Goal: Transaction & Acquisition: Purchase product/service

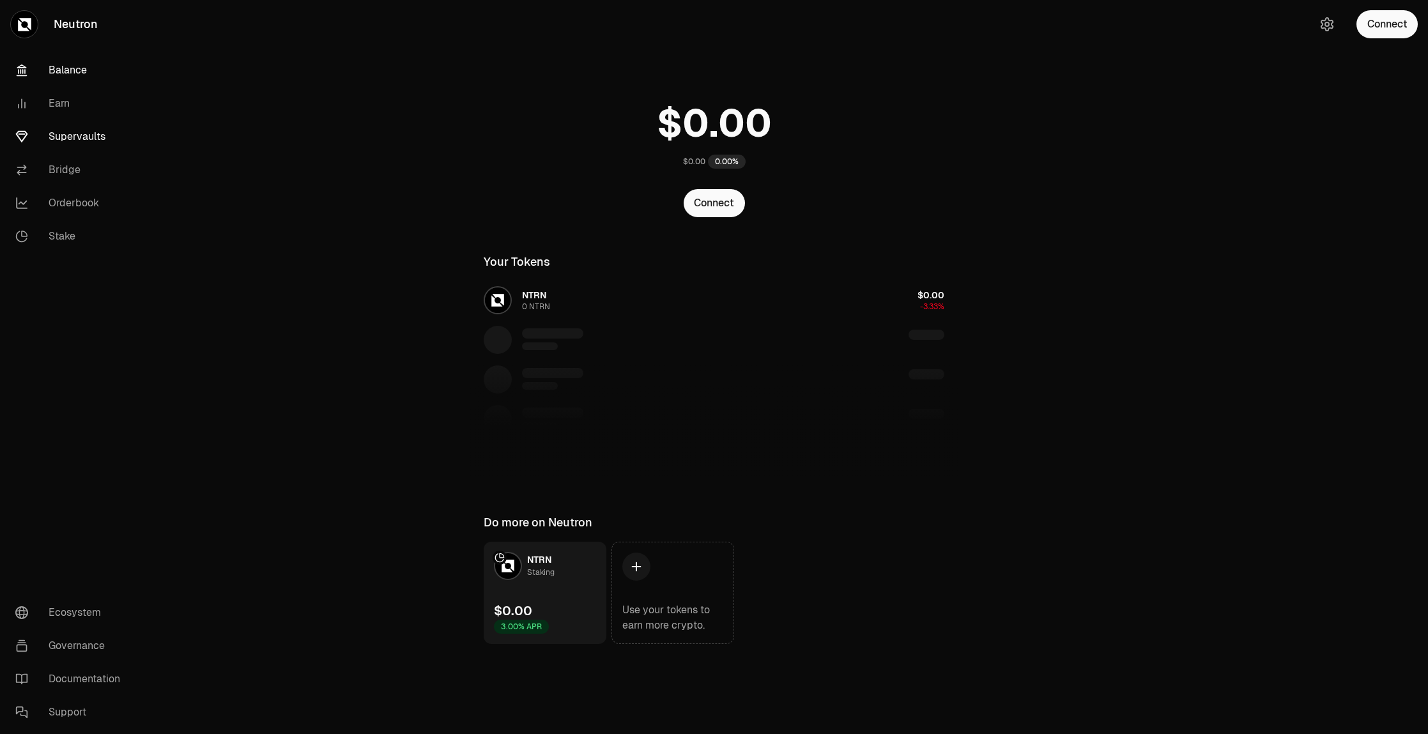
click at [72, 128] on link "Supervaults" at bounding box center [71, 136] width 133 height 33
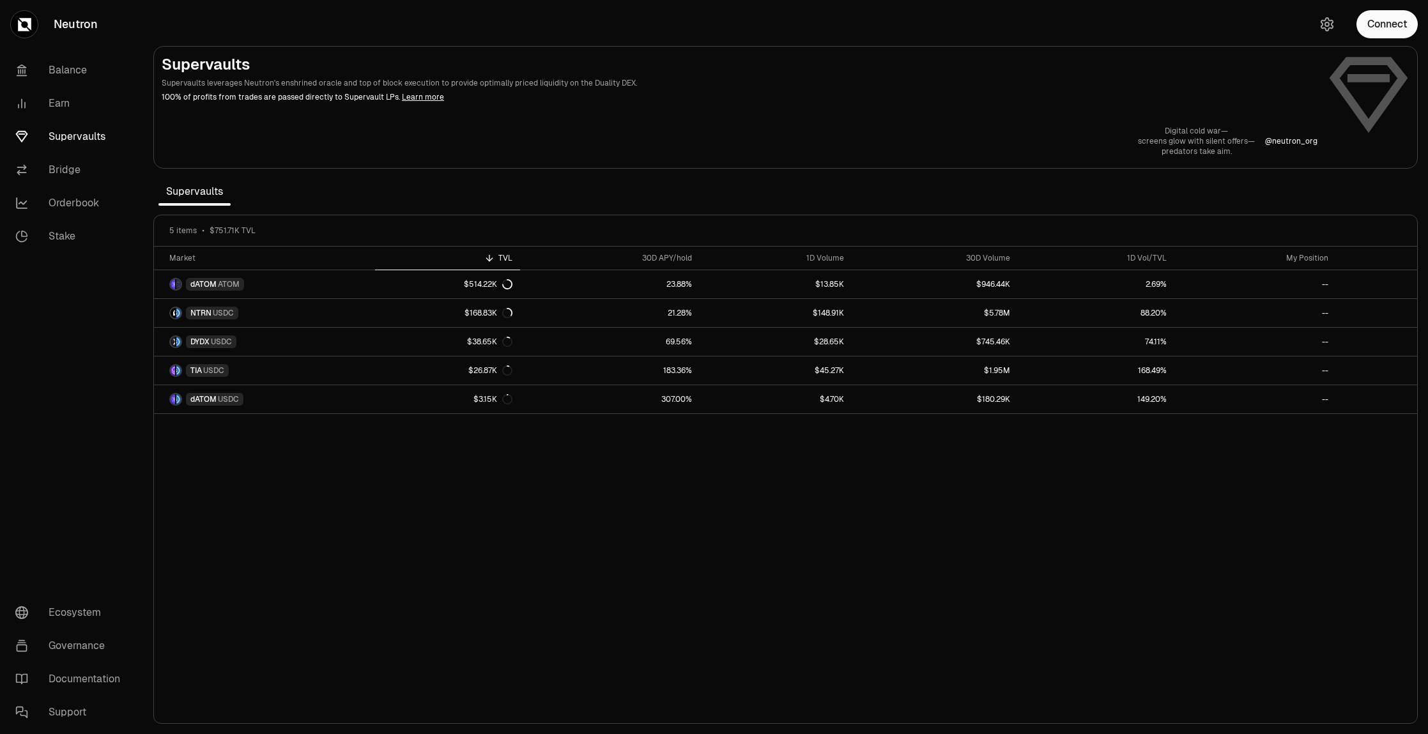
drag, startPoint x: 1141, startPoint y: 519, endPoint x: 1127, endPoint y: 523, distance: 14.6
click at [1141, 519] on div "Market TVL 30D APY/hold 1D Volume 30D Volume 1D Vol/TVL My Position dATOM ATOM …" at bounding box center [785, 485] width 1263 height 477
click at [73, 360] on nav "Balance Earn Supervaults Bridge Orderbook Stake Ecosystem Governance Documentat…" at bounding box center [71, 391] width 143 height 685
click at [1078, 500] on div "Market TVL 30D APY/hold 1D Volume 30D Volume 1D Vol/TVL My Position dATOM ATOM …" at bounding box center [785, 485] width 1263 height 477
click at [1384, 31] on button "Connect" at bounding box center [1386, 24] width 61 height 28
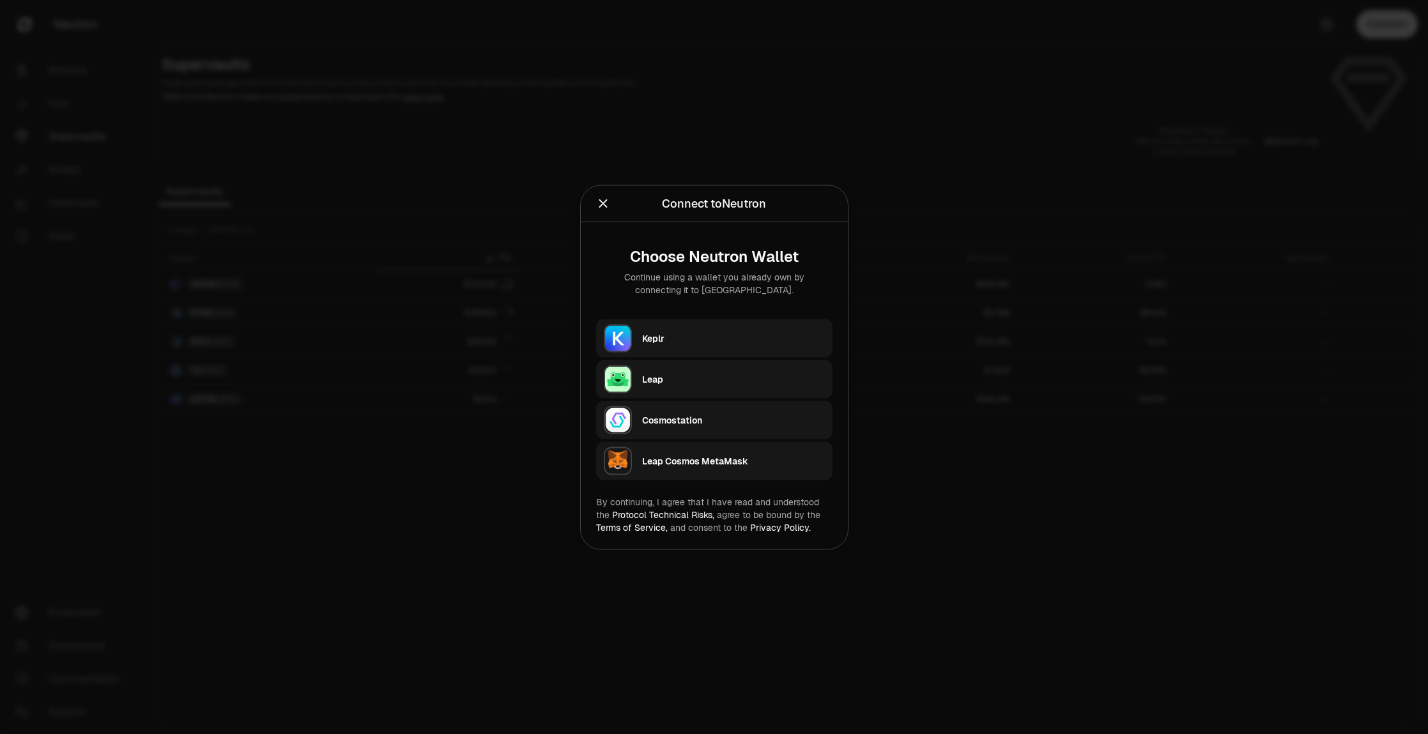
click at [669, 340] on div "Keplr" at bounding box center [733, 338] width 183 height 13
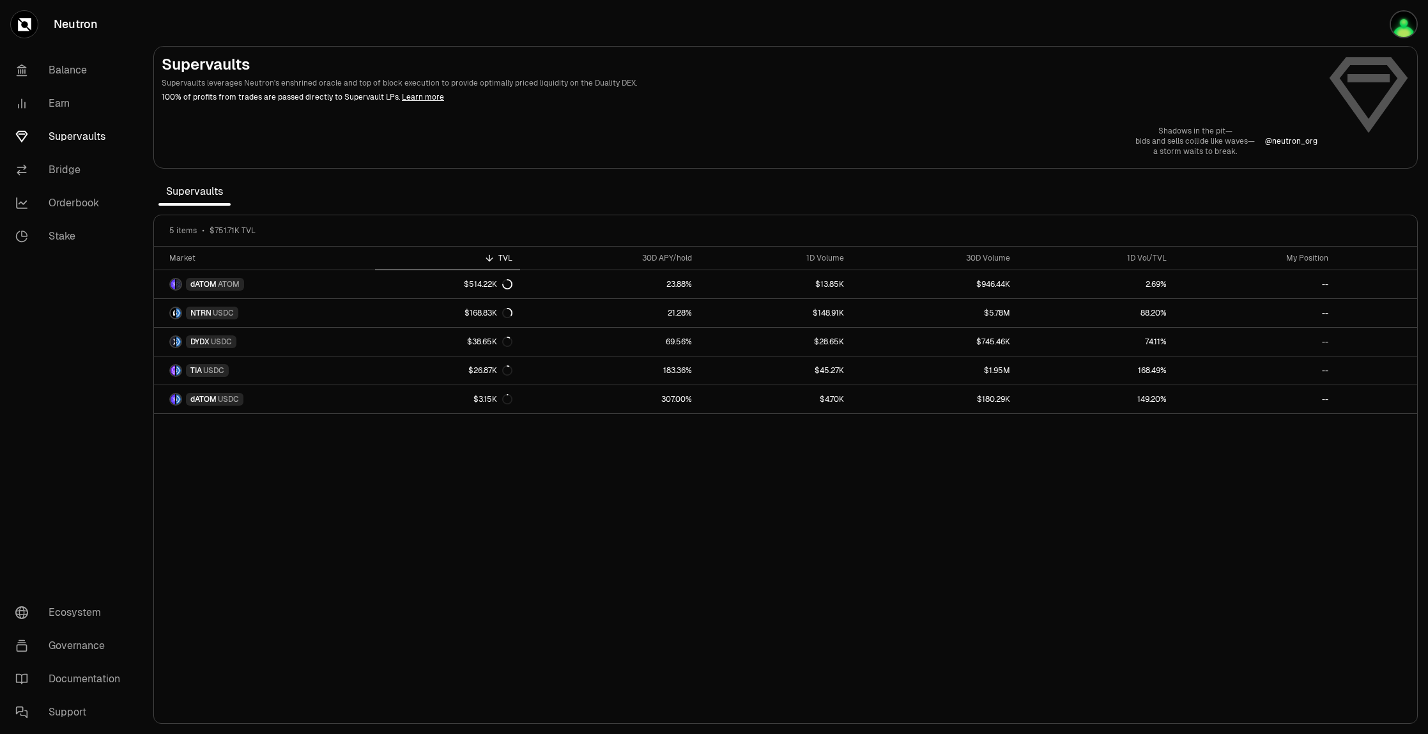
click at [1198, 147] on p "a storm waits to break." at bounding box center [1194, 151] width 119 height 10
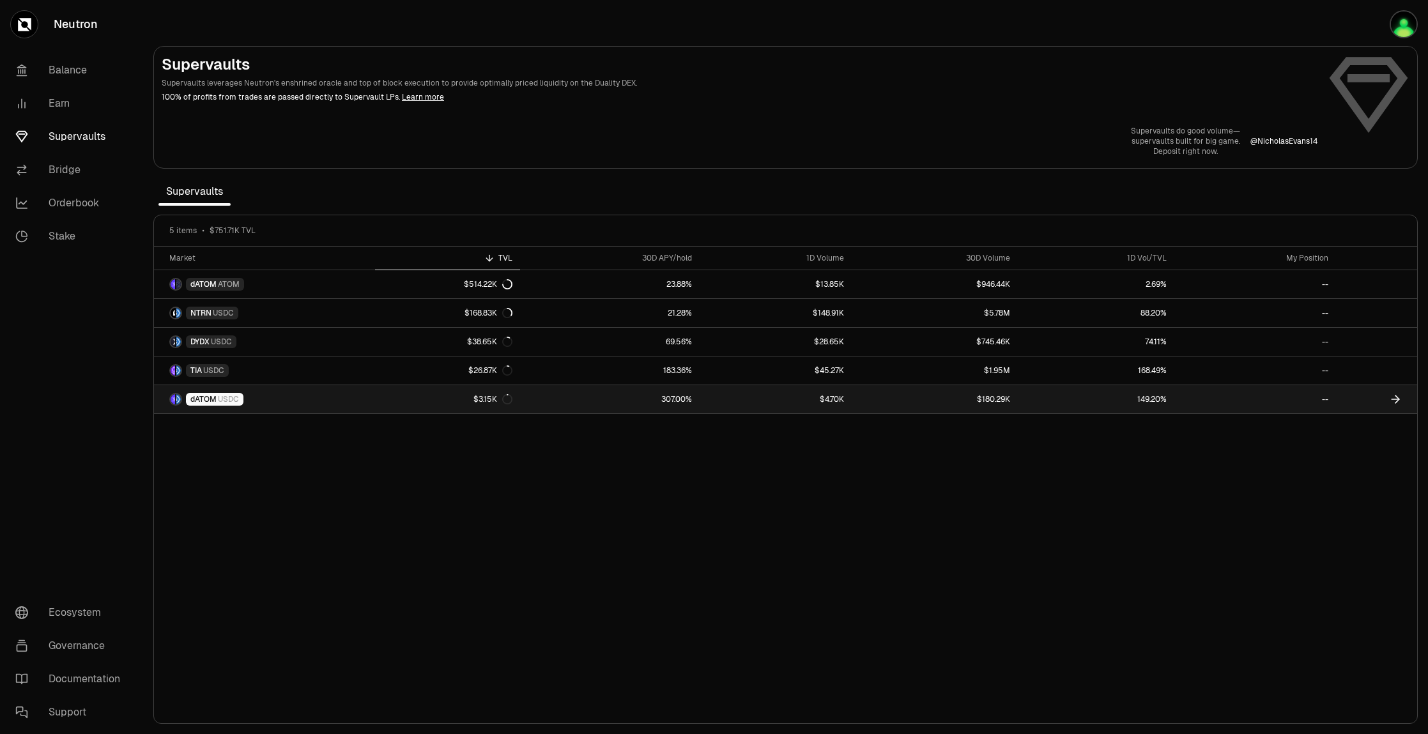
click at [413, 404] on link "$3.15K" at bounding box center [447, 399] width 144 height 28
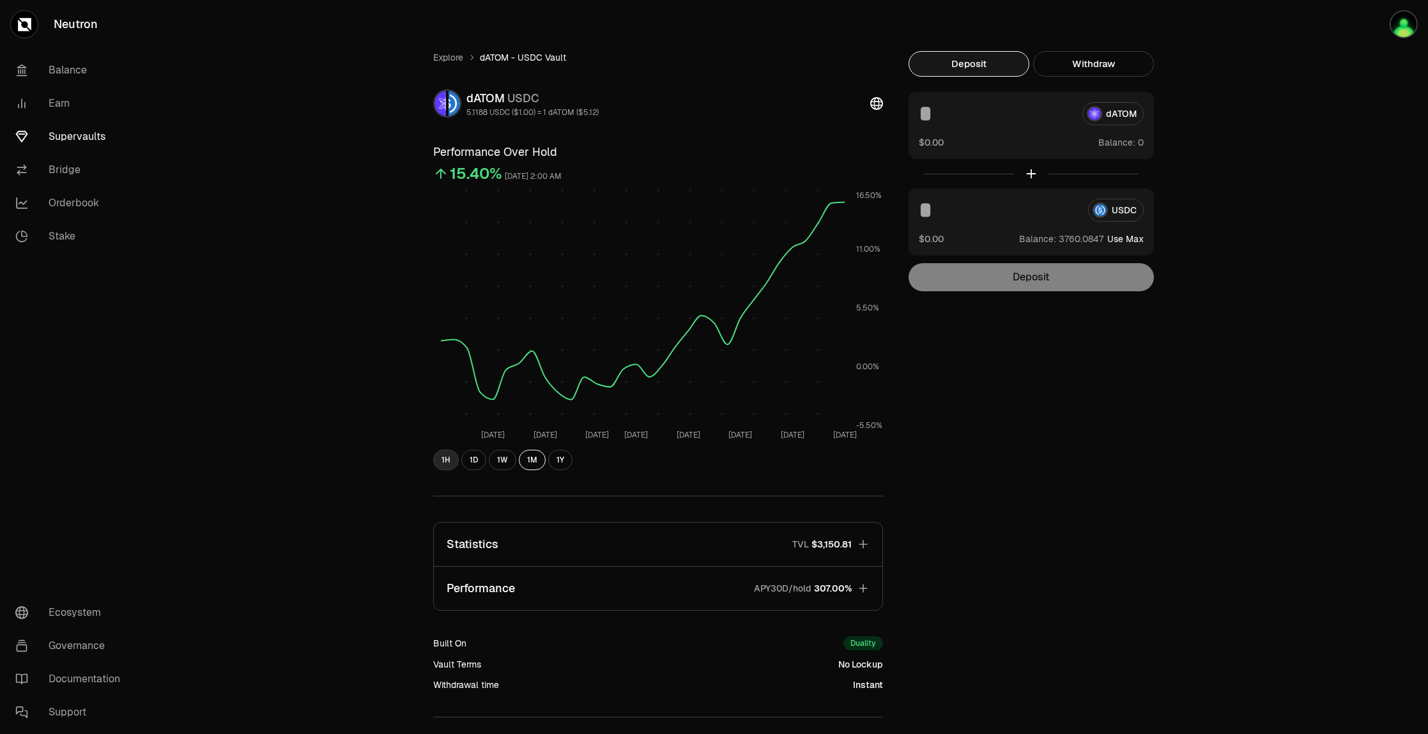
click at [444, 462] on button "1H" at bounding box center [446, 460] width 26 height 20
click at [556, 457] on button "1Y" at bounding box center [560, 460] width 24 height 20
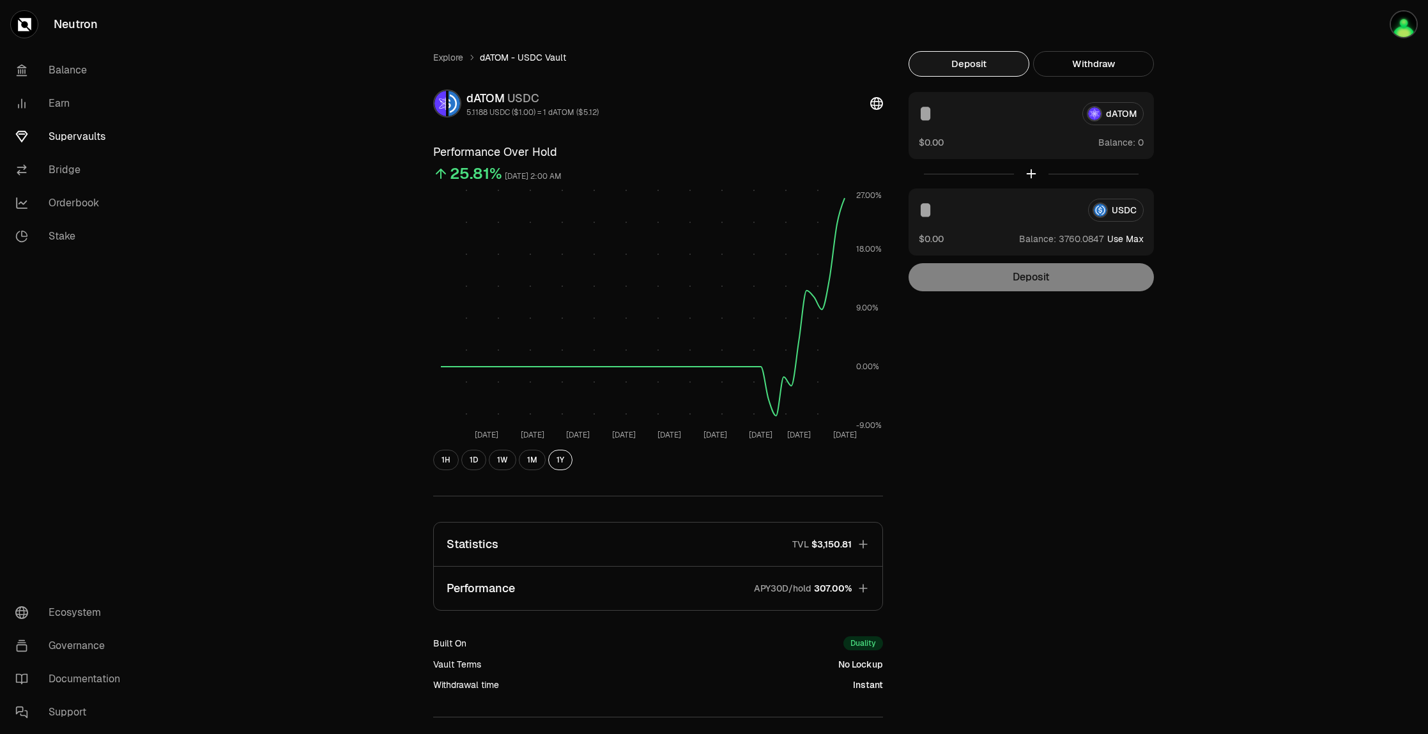
drag, startPoint x: 702, startPoint y: 356, endPoint x: 912, endPoint y: 351, distance: 210.2
click at [912, 351] on div "Explore dATOM - USDC Vault dATOM USDC 5.1188 USDC ($1.00) = 1 dATOM ($5.12) Per…" at bounding box center [786, 417] width 736 height 733
click at [512, 463] on button "1W" at bounding box center [502, 460] width 27 height 20
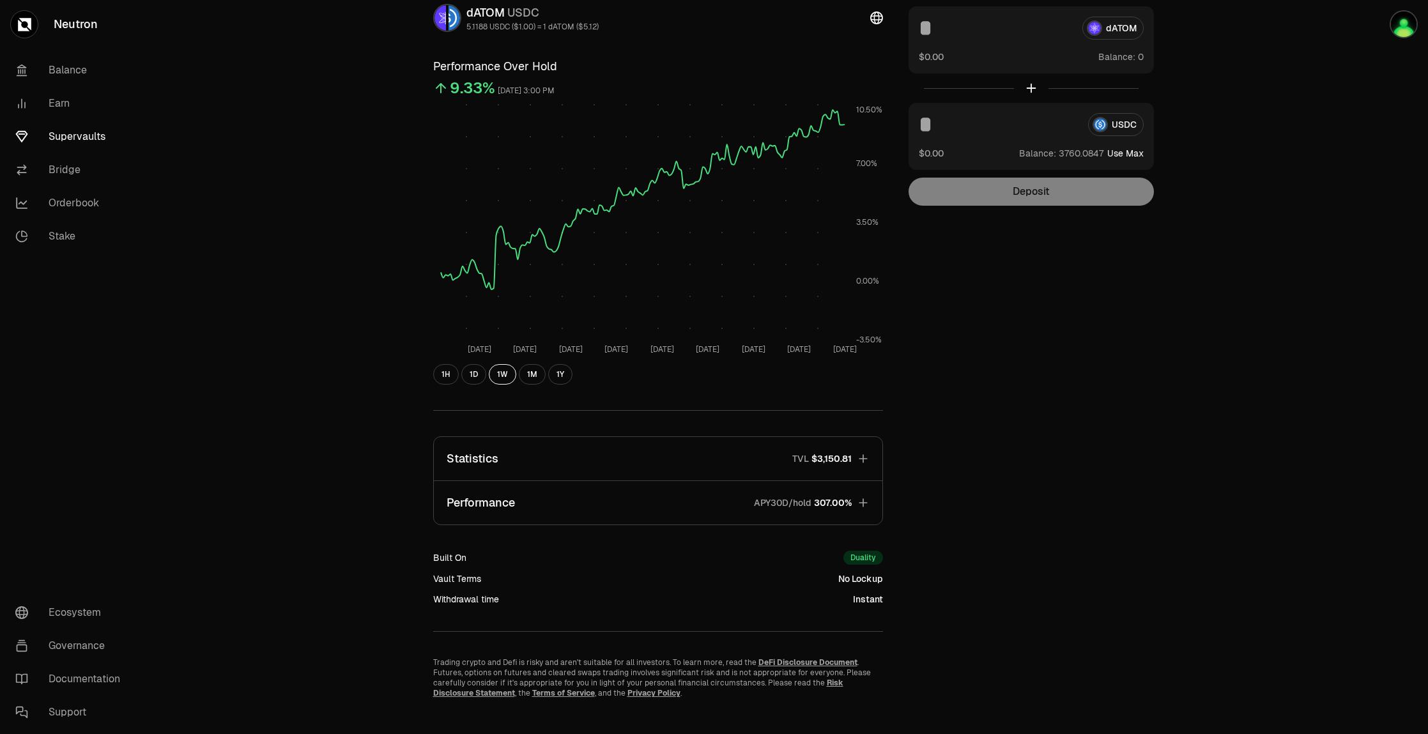
scroll to position [101, 0]
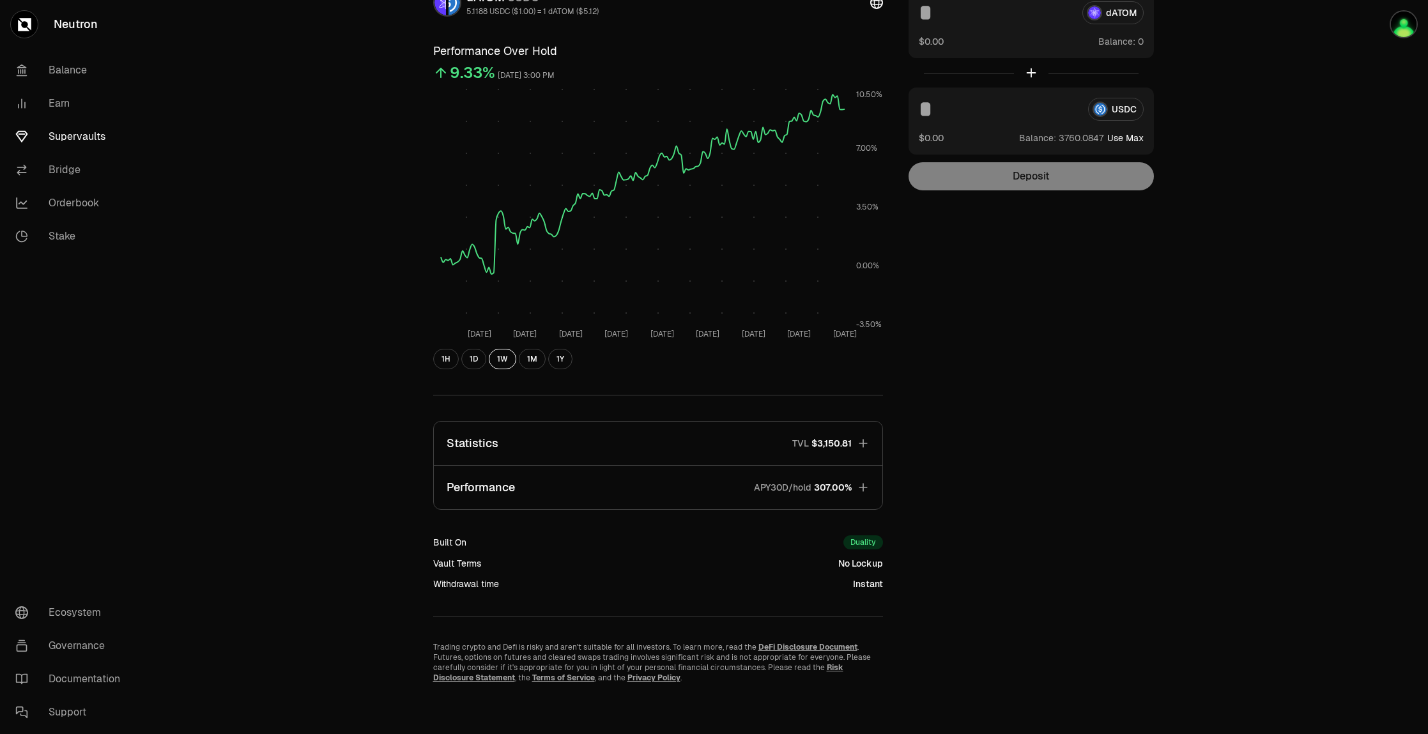
click at [664, 434] on button "Statistics TVL $3,150.81" at bounding box center [658, 443] width 448 height 43
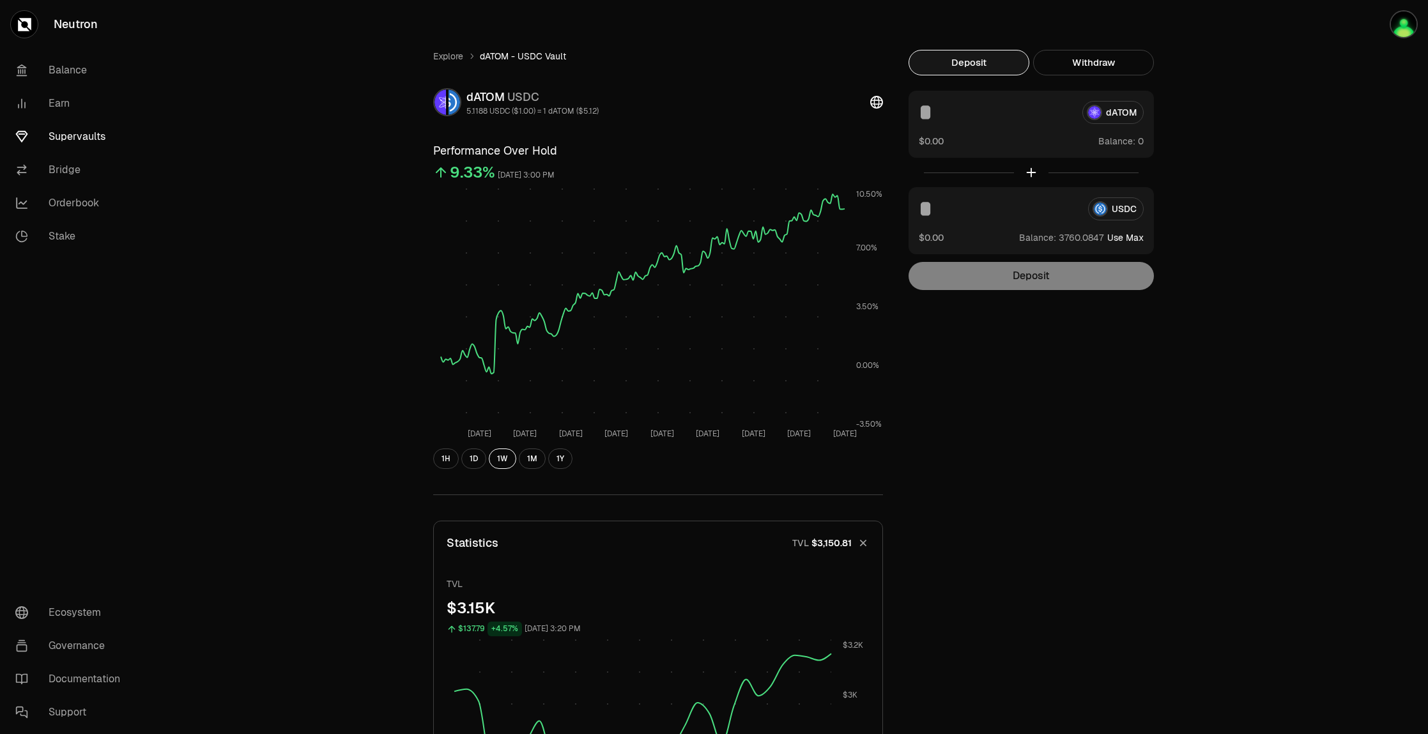
scroll to position [0, 0]
click at [454, 56] on link "Explore" at bounding box center [448, 57] width 30 height 13
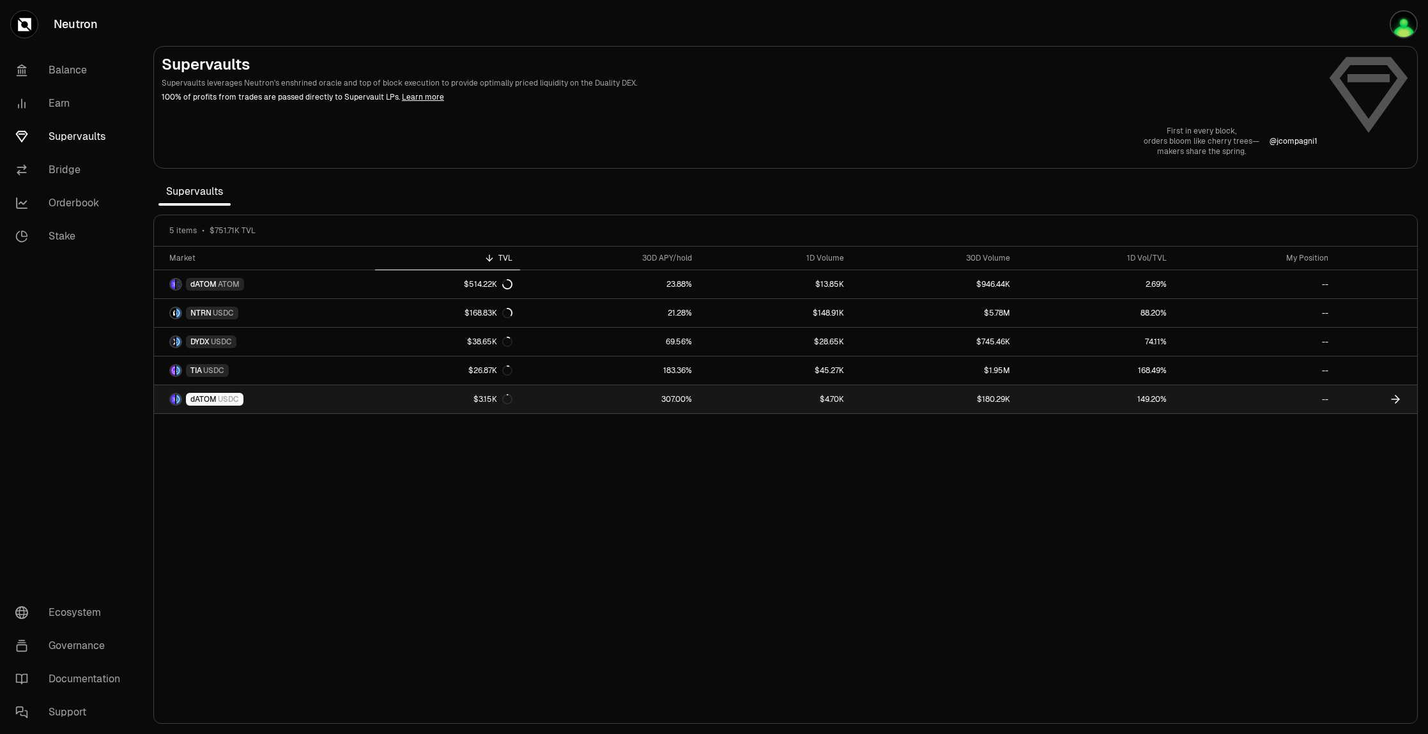
click at [407, 404] on link "$3.15K" at bounding box center [447, 399] width 144 height 28
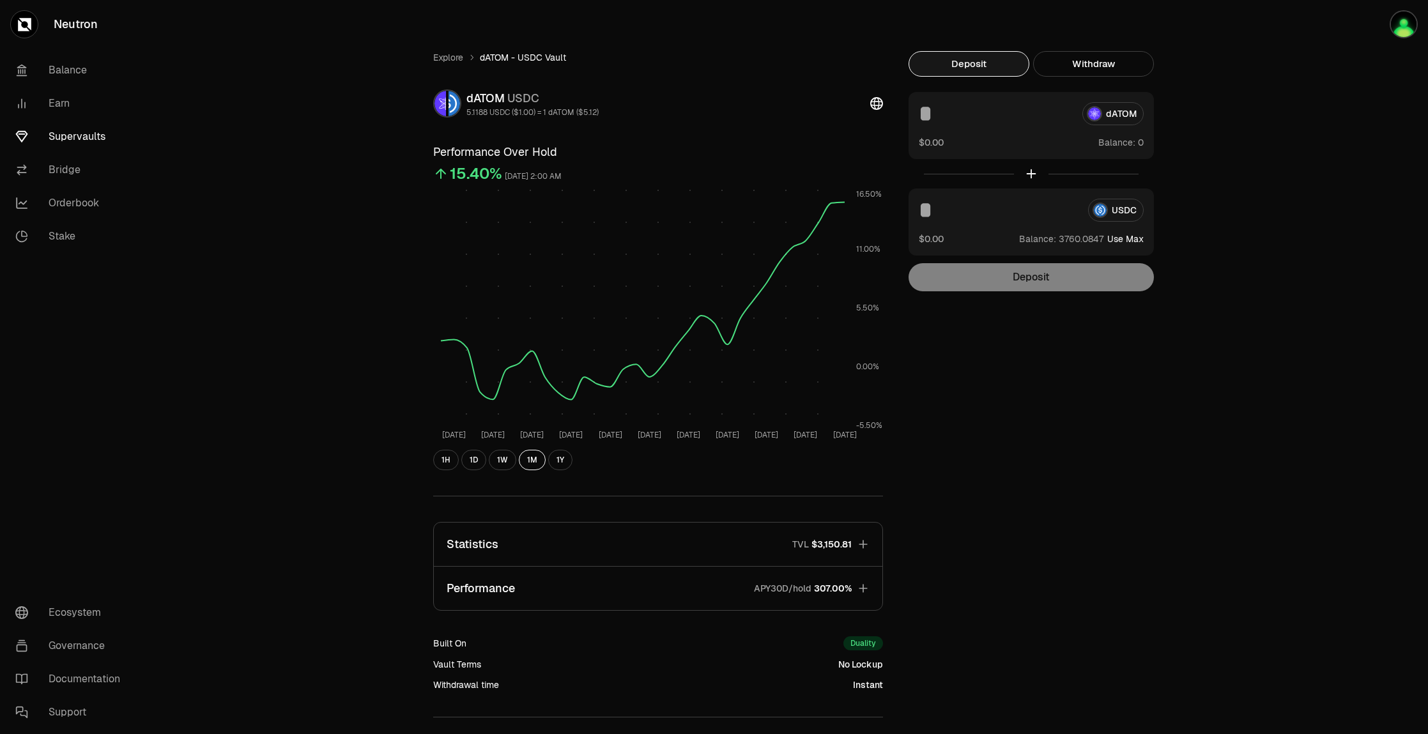
click at [602, 579] on button "Performance APY30D/hold 307.00%" at bounding box center [658, 588] width 448 height 43
click at [857, 587] on icon "button" at bounding box center [862, 588] width 18 height 18
click at [1225, 413] on div "Explore dATOM - USDC Vault dATOM USDC 5.1188 USDC ($1.00) = 1 dATOM ($5.12) Per…" at bounding box center [785, 417] width 1285 height 835
click at [1049, 115] on input at bounding box center [995, 113] width 153 height 23
click at [1013, 221] on input at bounding box center [998, 210] width 159 height 23
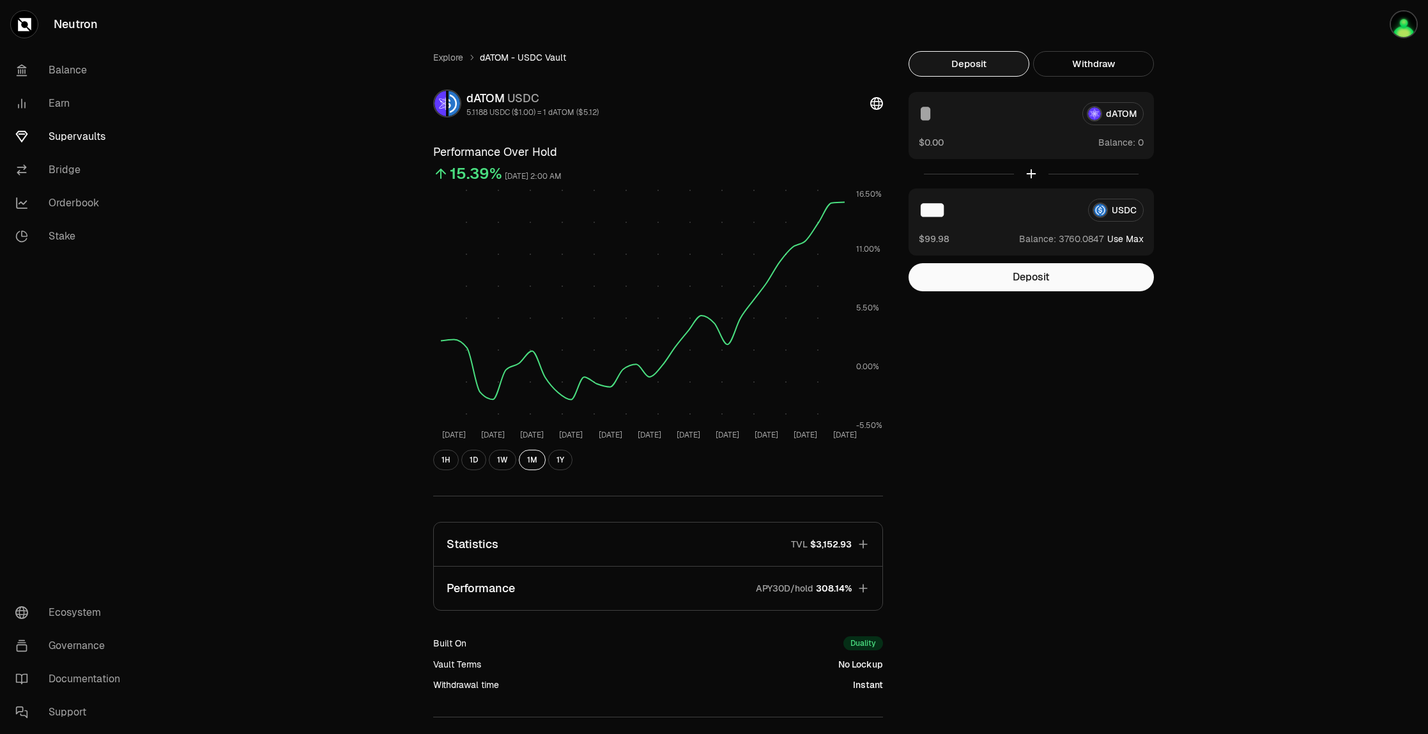
type input "***"
click at [1005, 275] on button "Deposit" at bounding box center [1030, 277] width 245 height 28
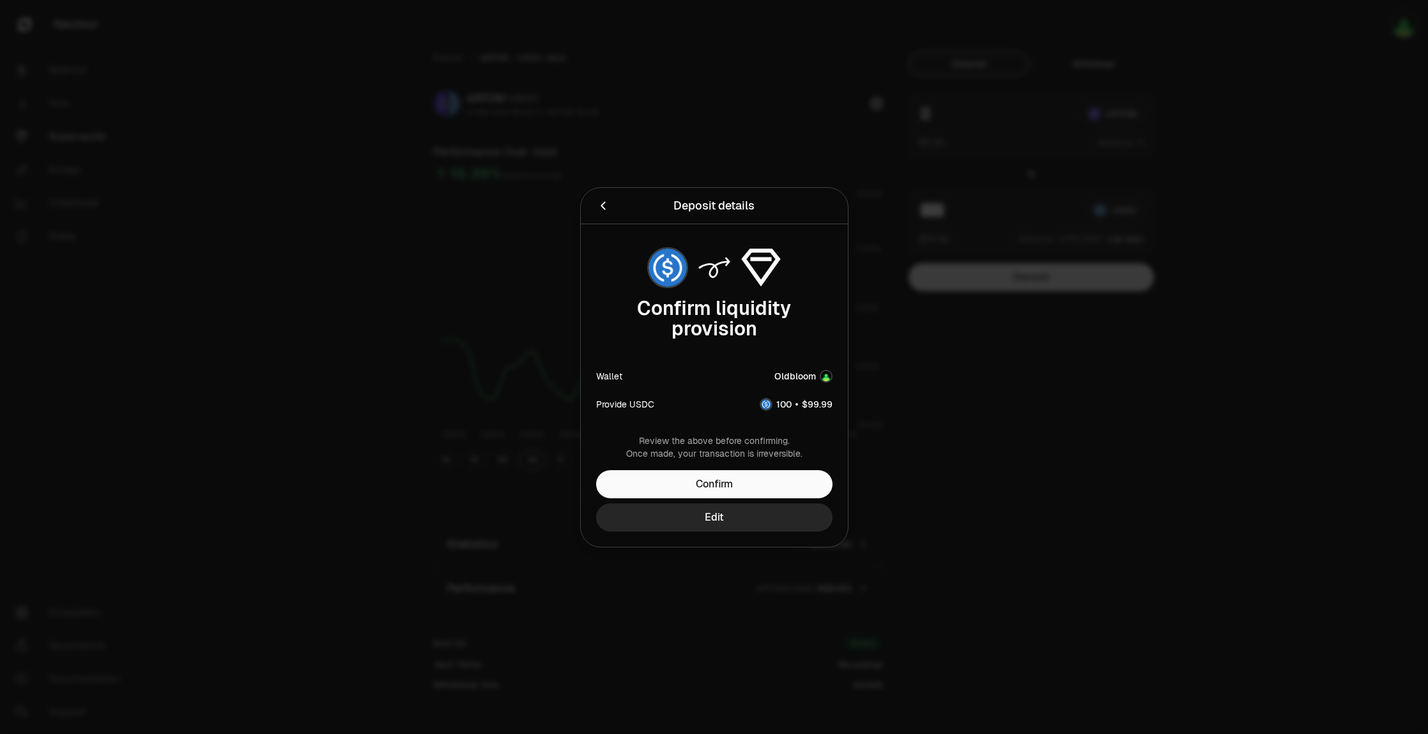
click at [1239, 453] on div at bounding box center [714, 367] width 1428 height 734
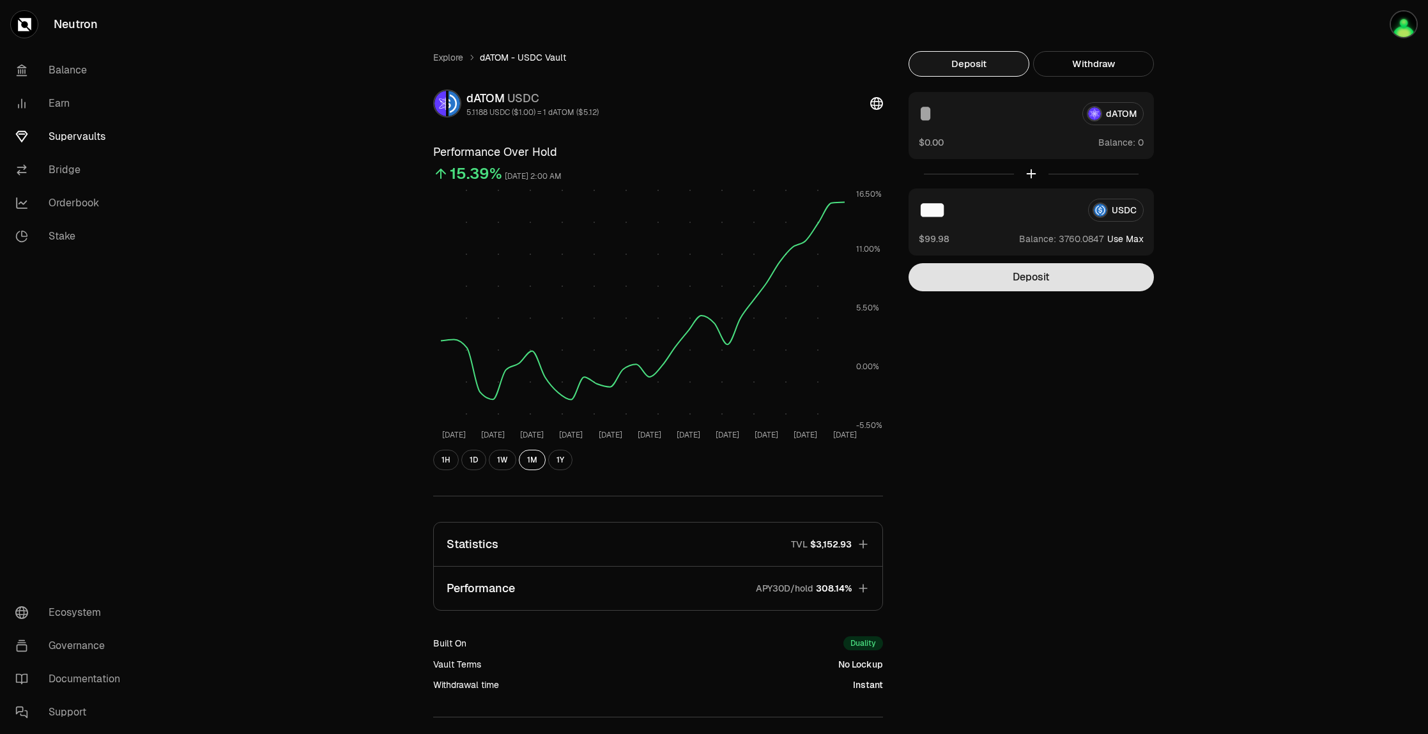
click at [984, 278] on button "Deposit" at bounding box center [1030, 277] width 245 height 28
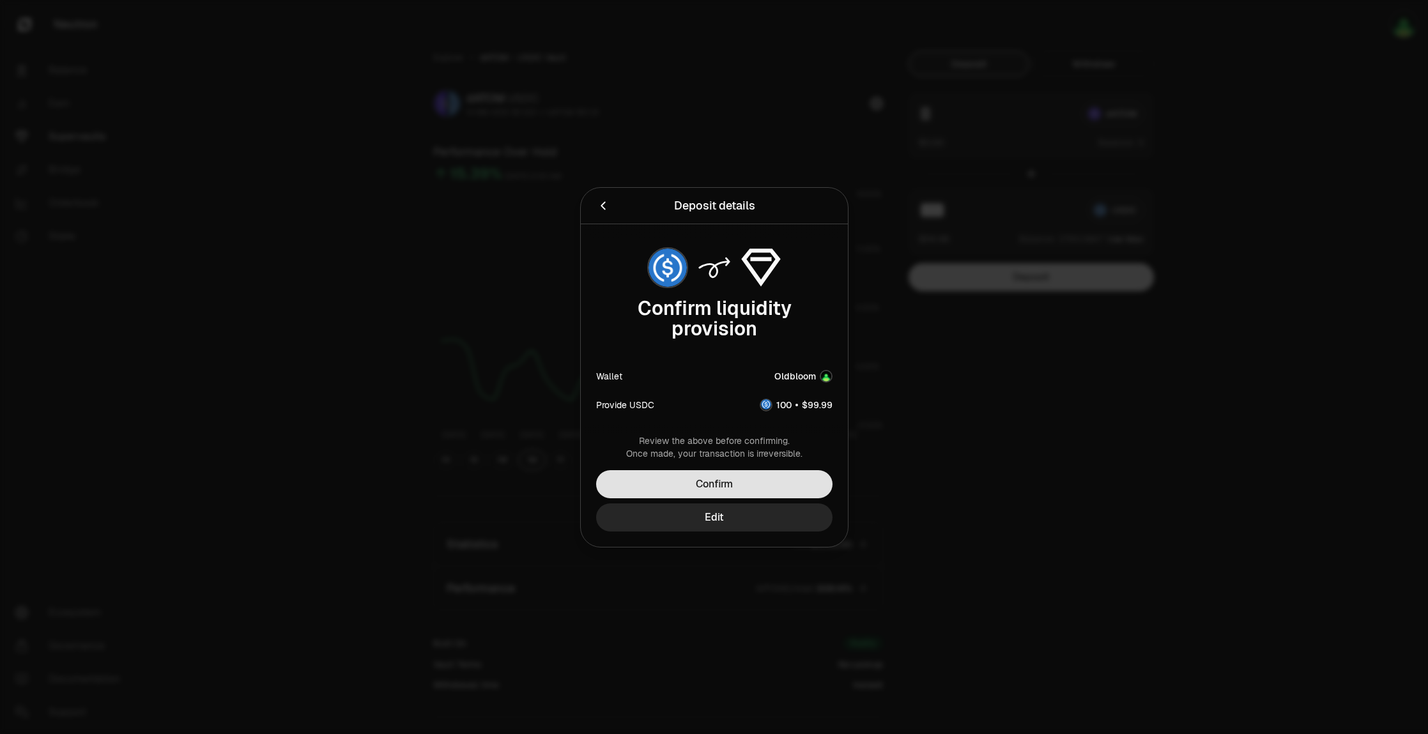
click at [757, 488] on button "Confirm" at bounding box center [714, 484] width 236 height 28
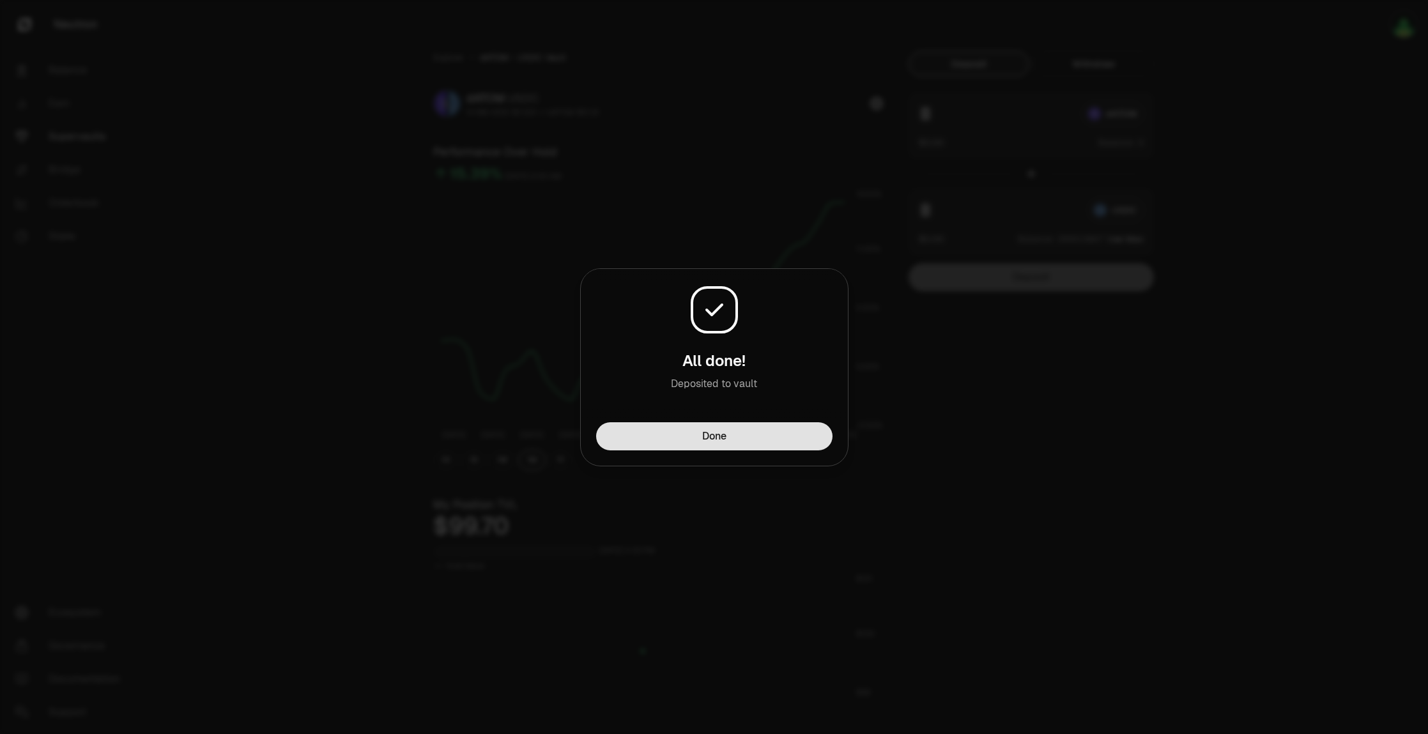
click at [697, 443] on button "Done" at bounding box center [714, 436] width 236 height 28
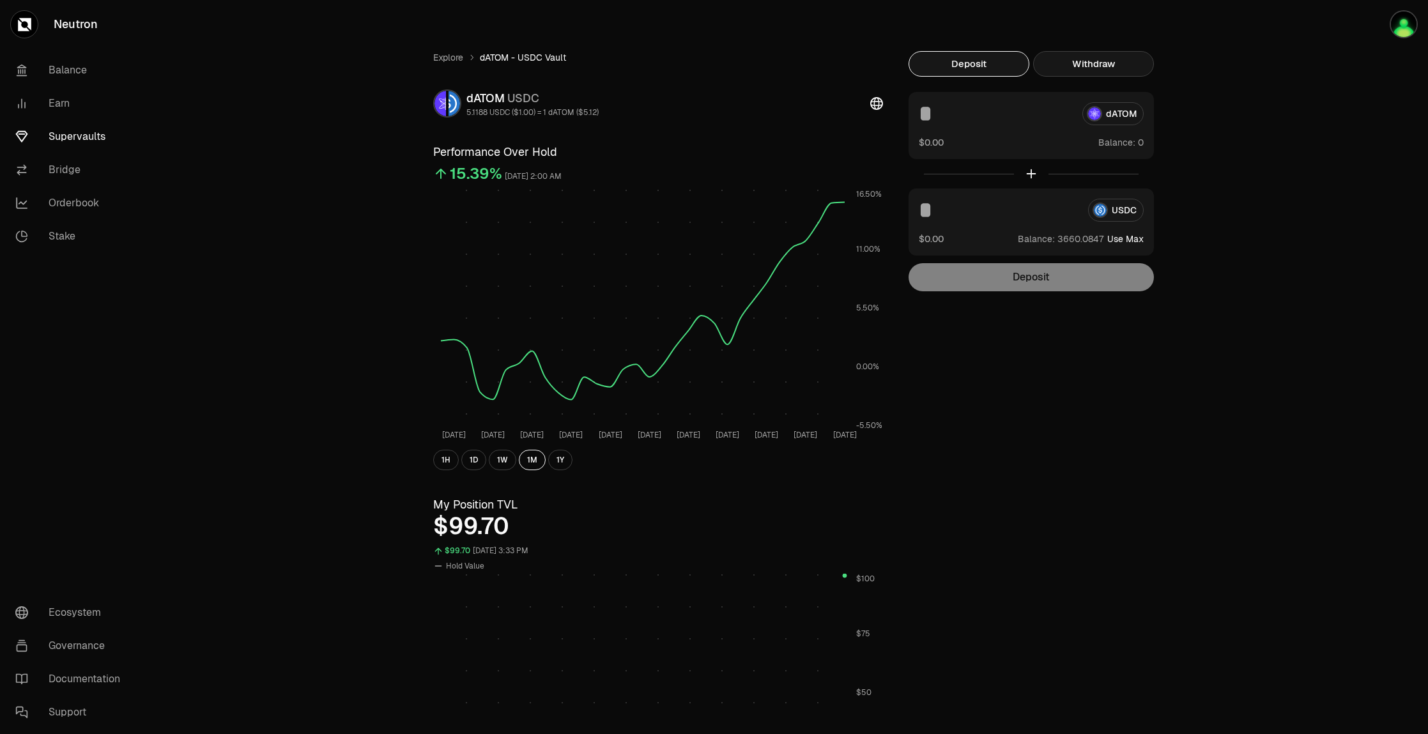
click at [1089, 72] on button "Withdraw" at bounding box center [1093, 64] width 121 height 26
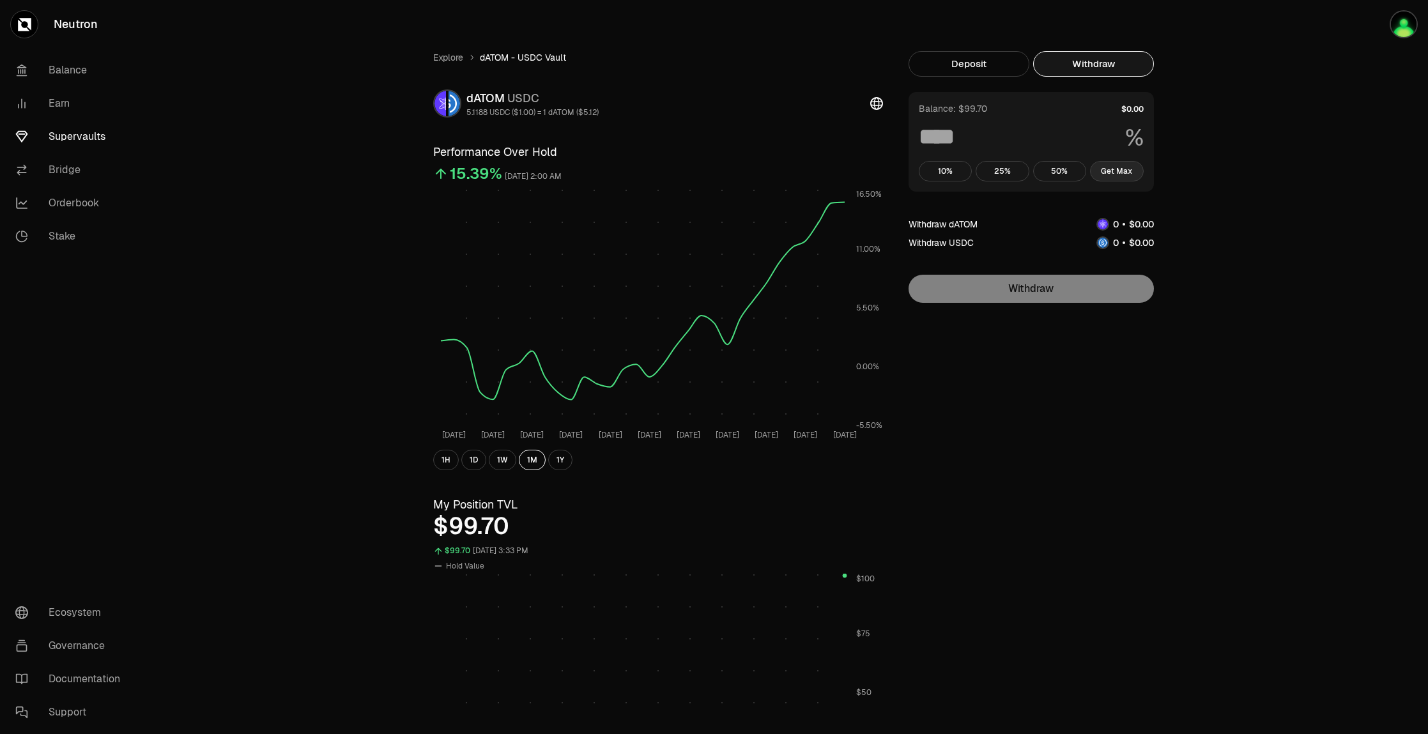
click at [1122, 166] on button "Get Max" at bounding box center [1117, 171] width 54 height 20
type input "***"
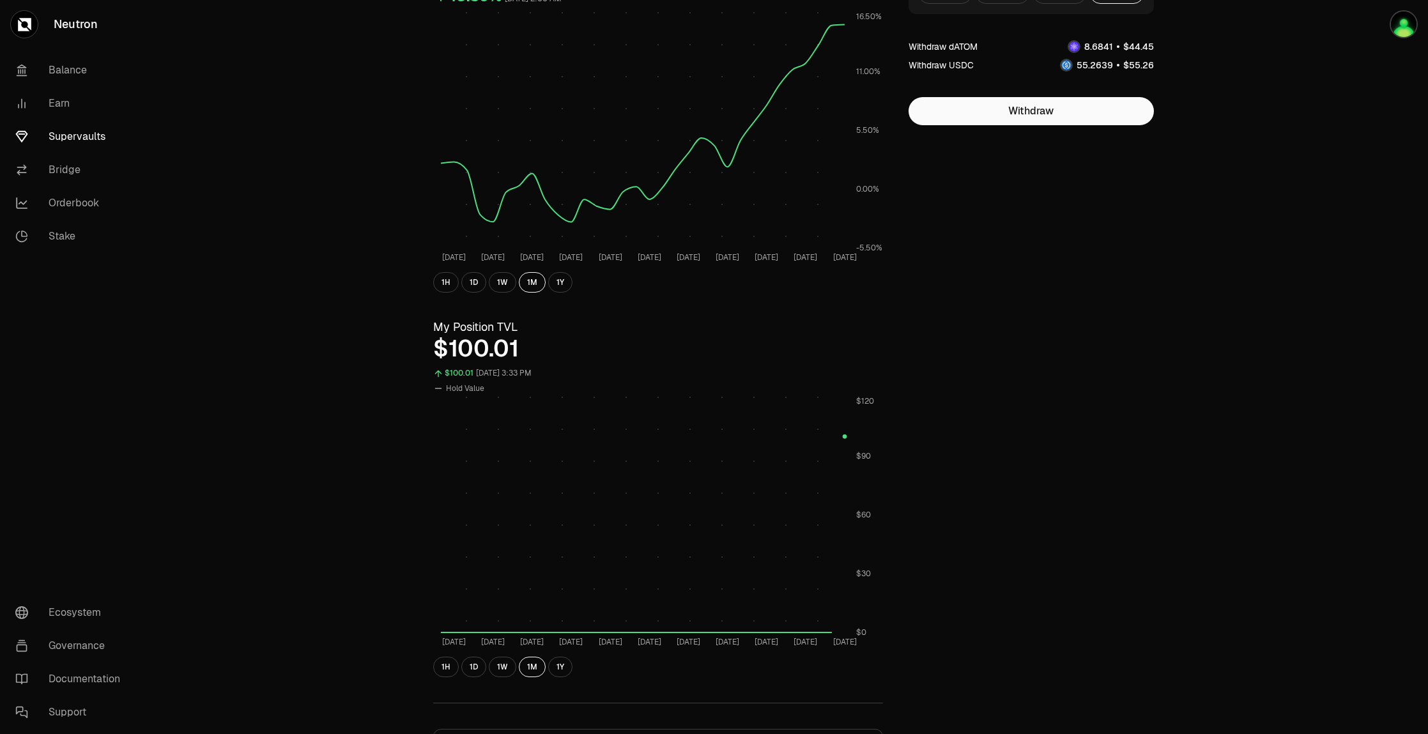
scroll to position [128, 0]
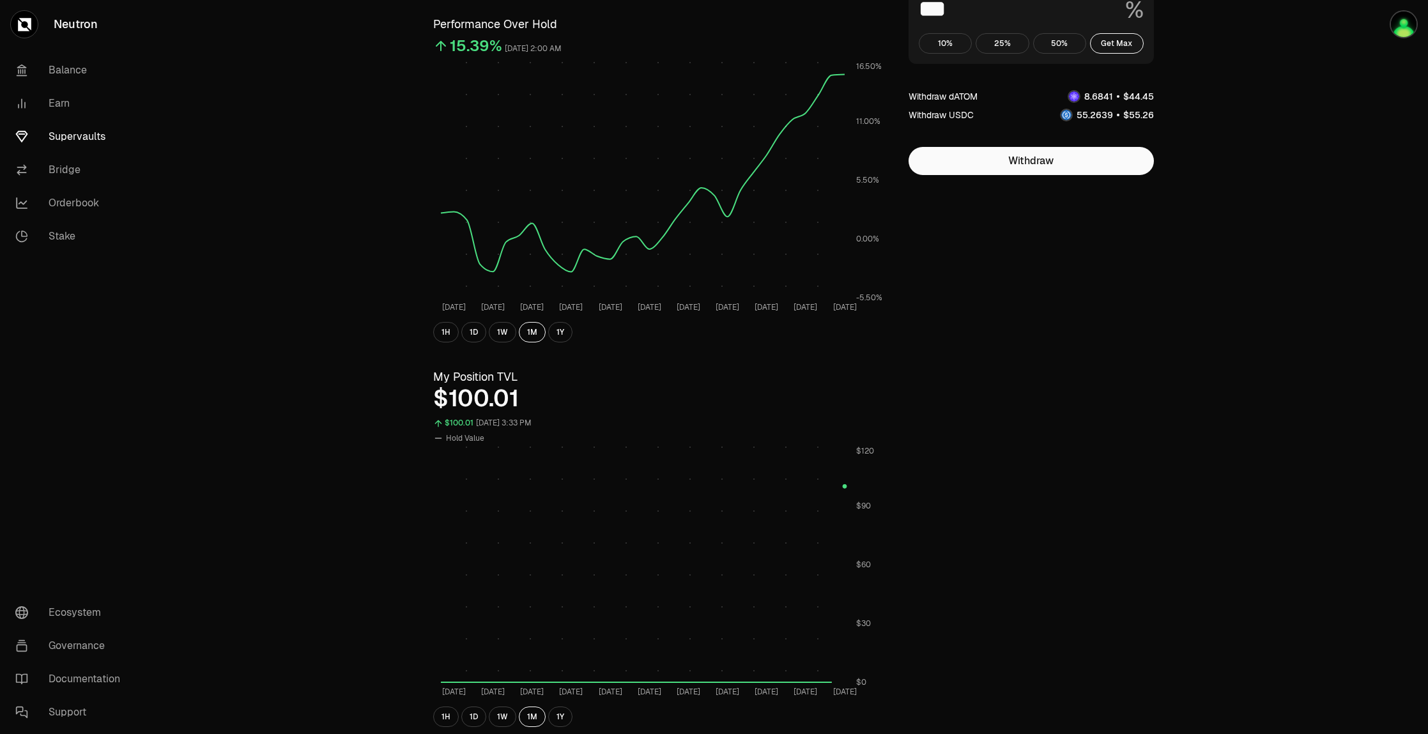
click at [1060, 484] on div "Explore dATOM - USDC Vault dATOM USDC 5.1188 USDC ($1.00) = 1 dATOM ($5.12) Per…" at bounding box center [786, 481] width 736 height 1117
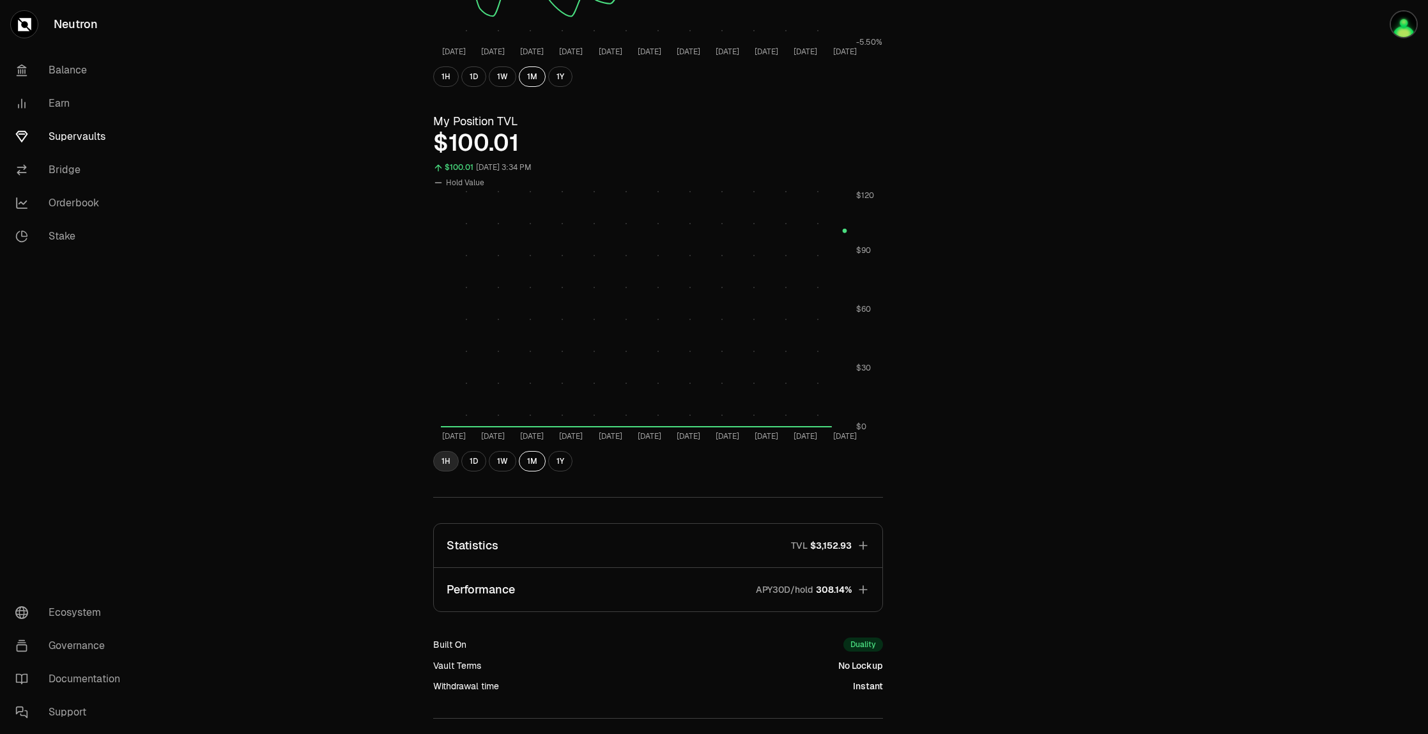
click at [450, 465] on button "1H" at bounding box center [446, 461] width 26 height 20
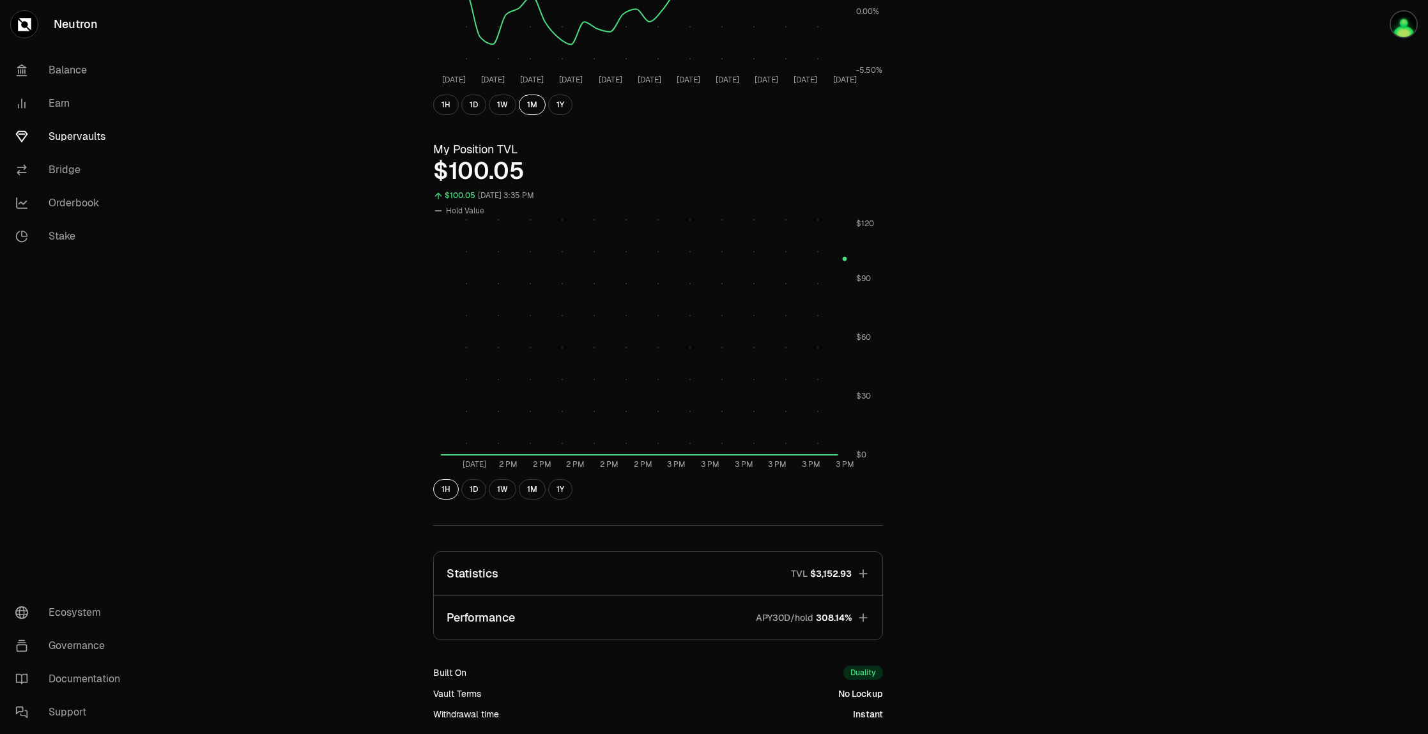
scroll to position [486, 0]
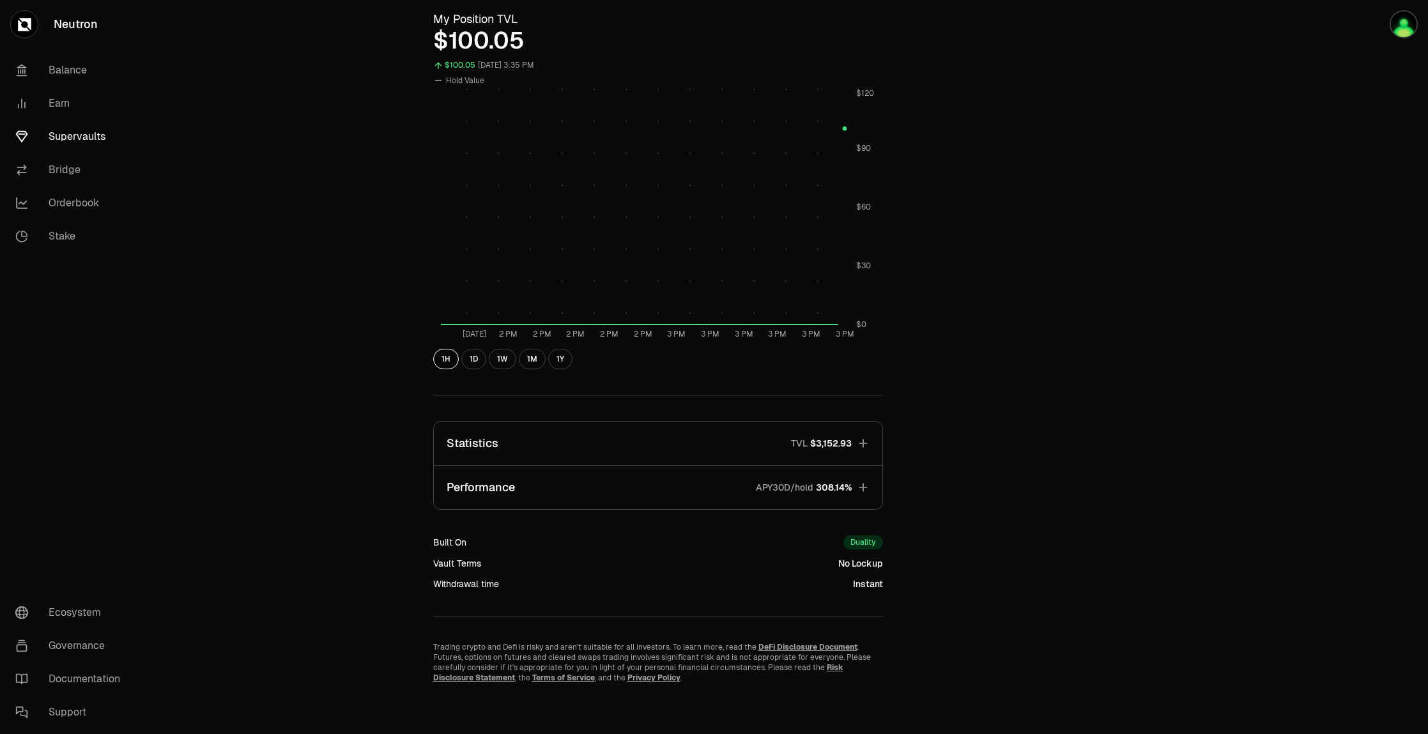
click at [707, 486] on button "Performance APY30D/hold 308.14%" at bounding box center [658, 487] width 448 height 43
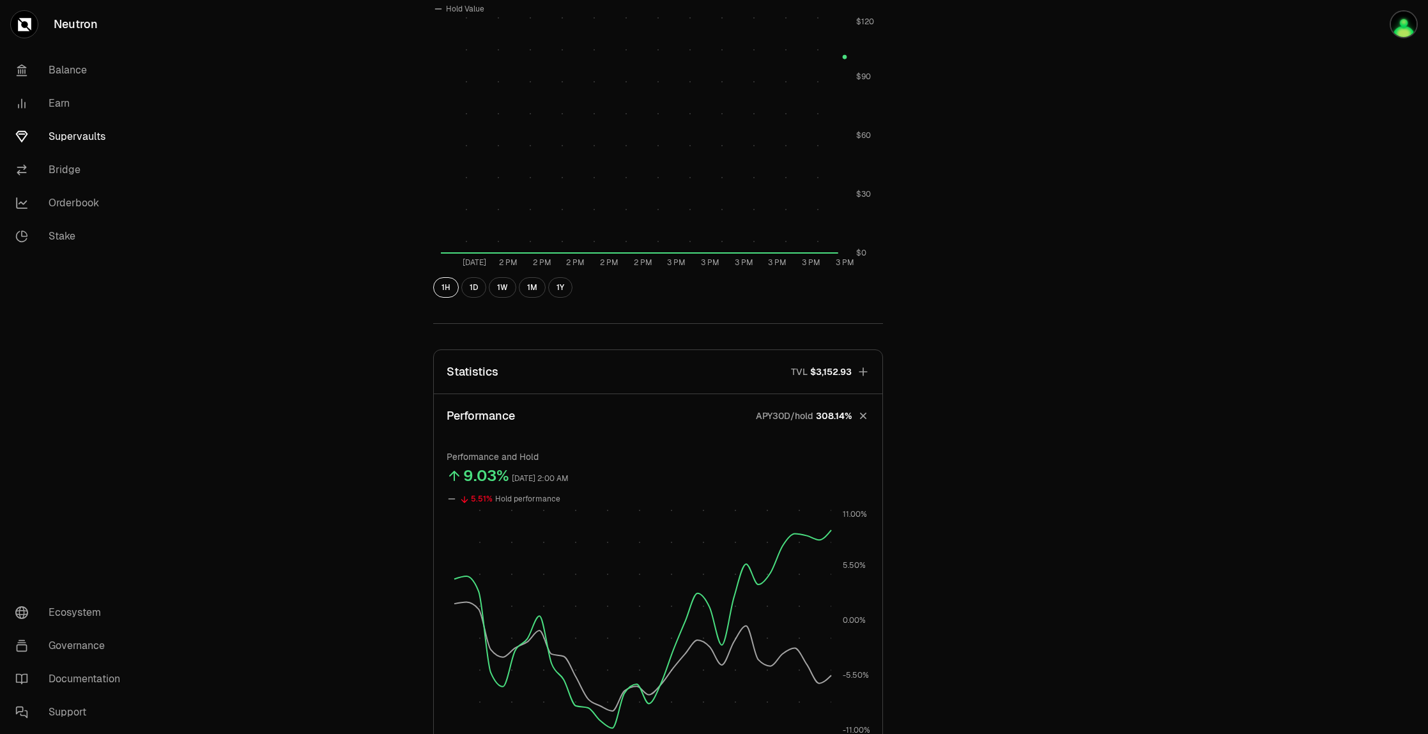
click at [735, 404] on button "Performance APY30D/hold 308.14%" at bounding box center [658, 415] width 448 height 43
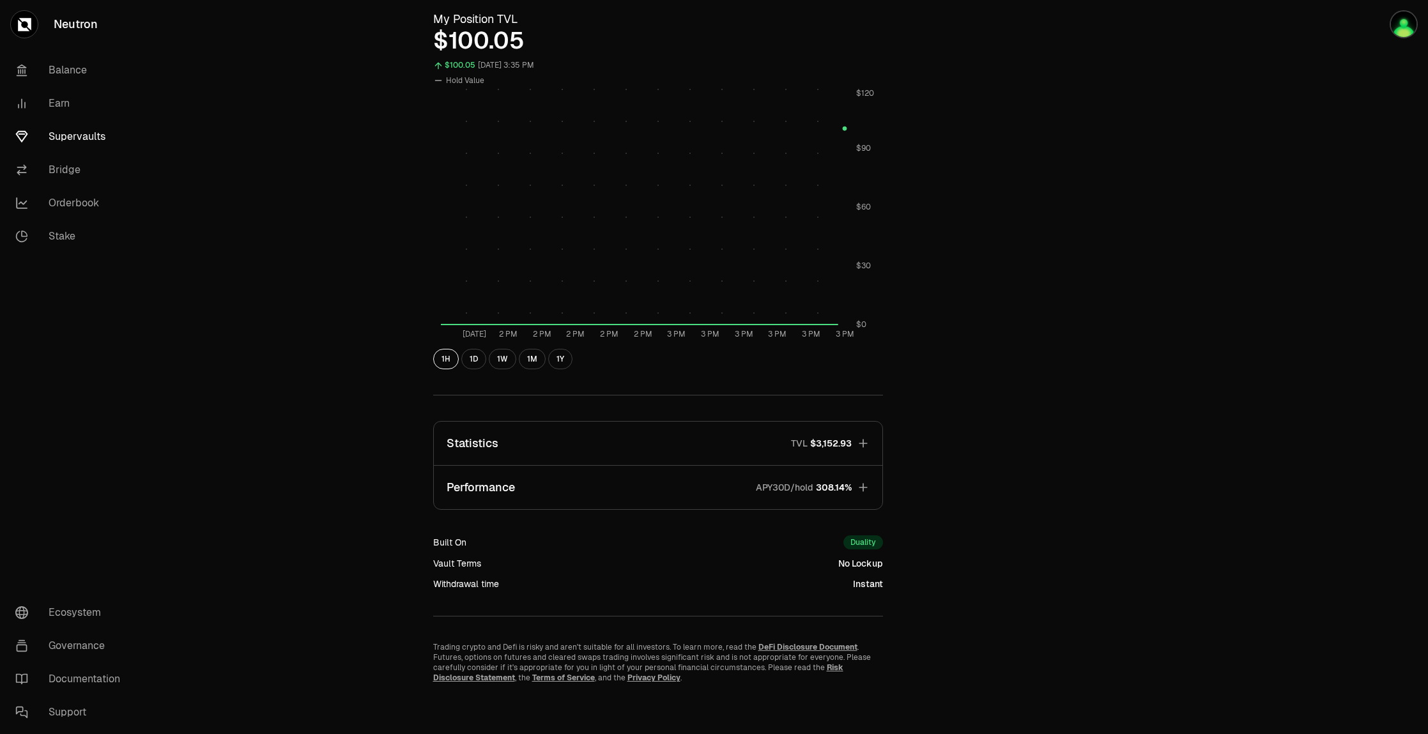
click at [703, 438] on button "Statistics TVL $3,152.93" at bounding box center [658, 443] width 448 height 43
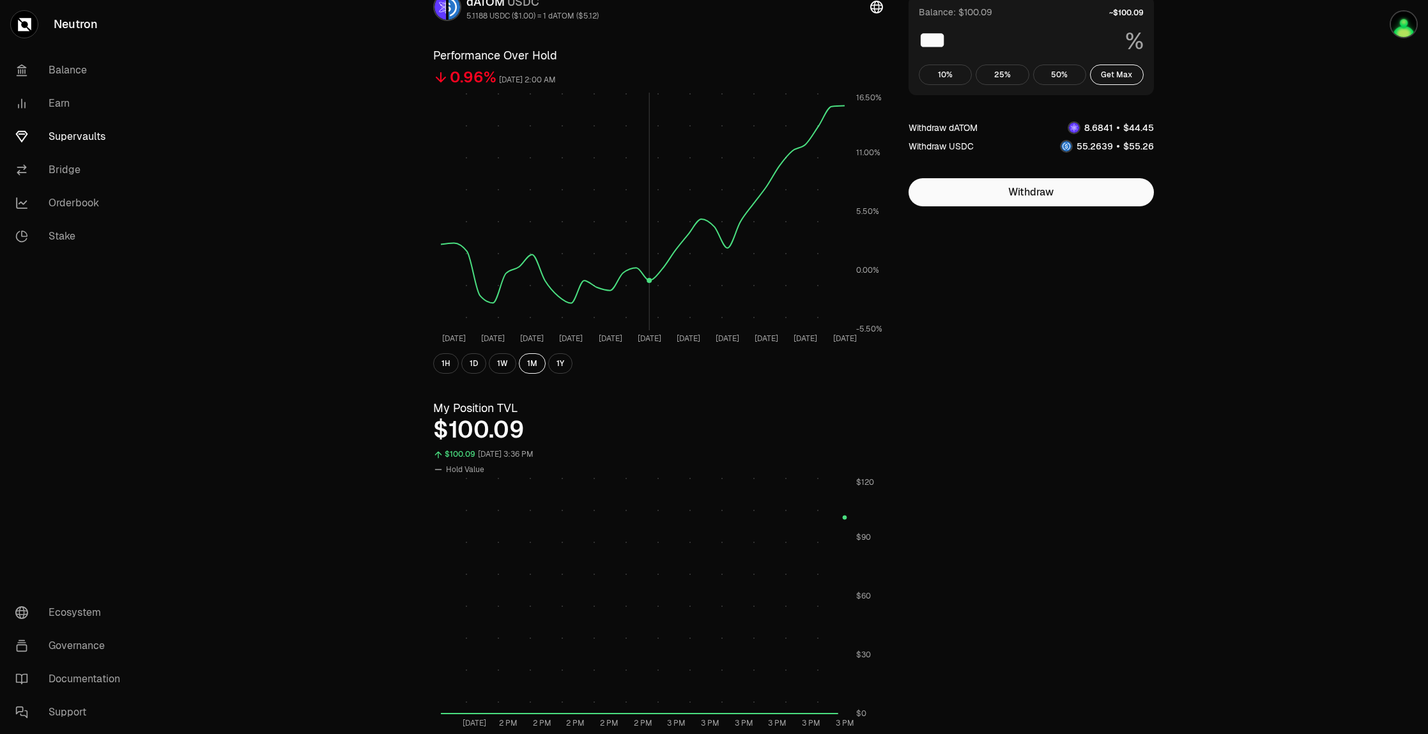
scroll to position [0, 0]
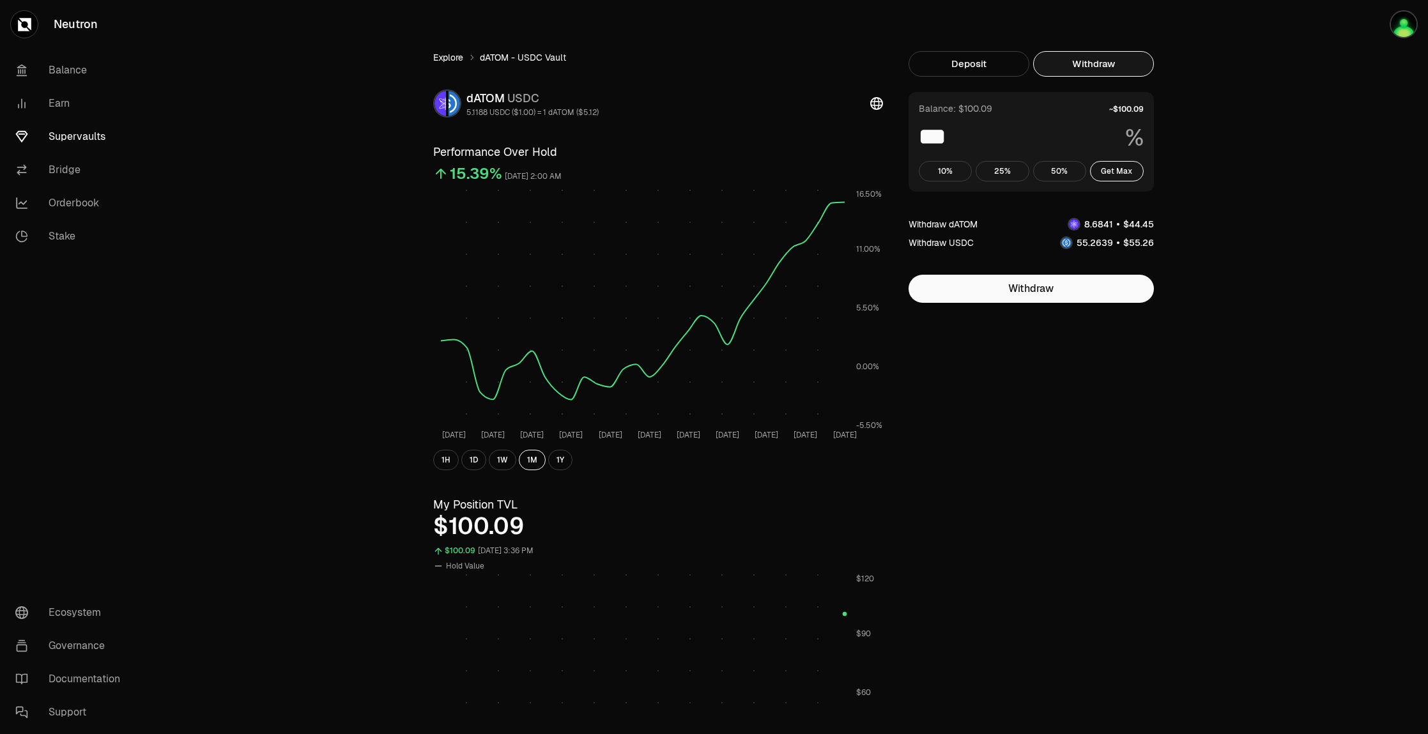
click at [450, 53] on link "Explore" at bounding box center [448, 57] width 30 height 13
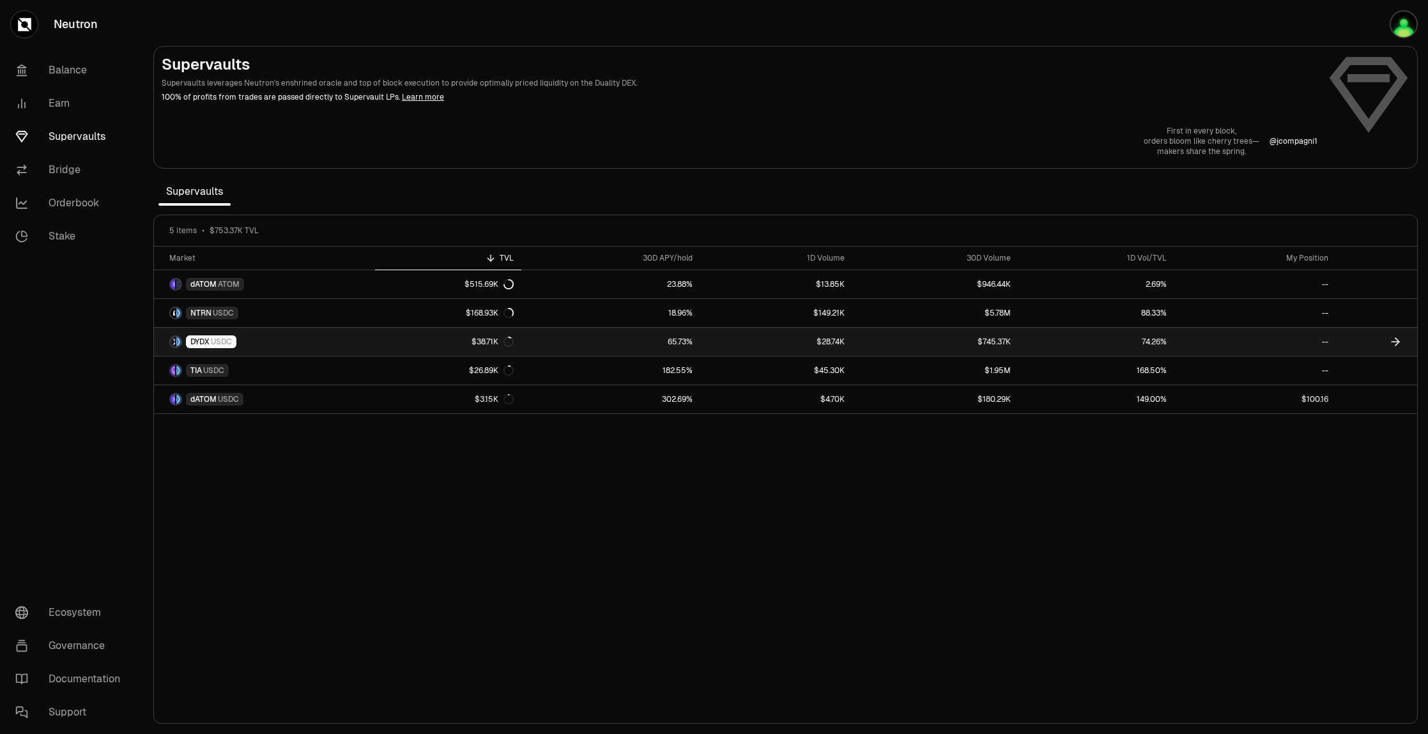
click at [358, 346] on link "DYDX USDC" at bounding box center [264, 342] width 221 height 28
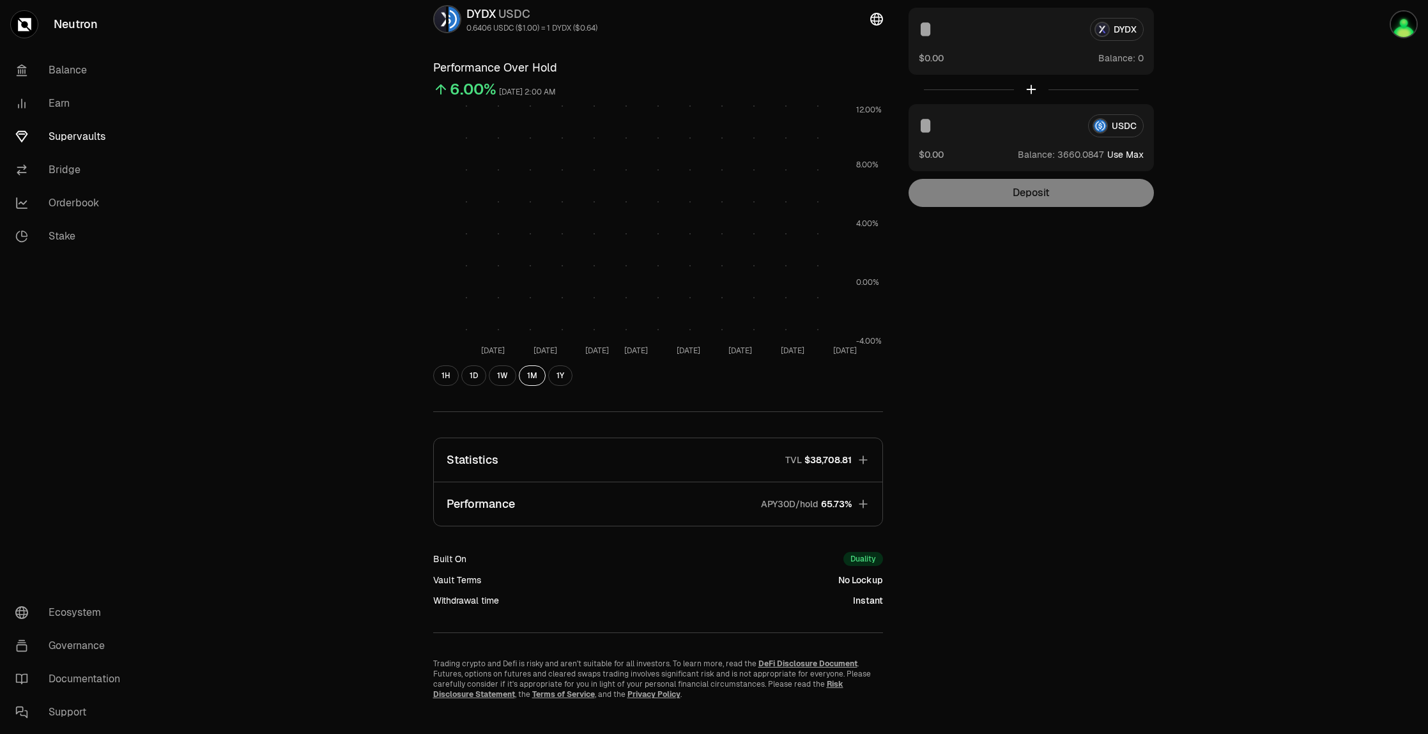
scroll to position [101, 0]
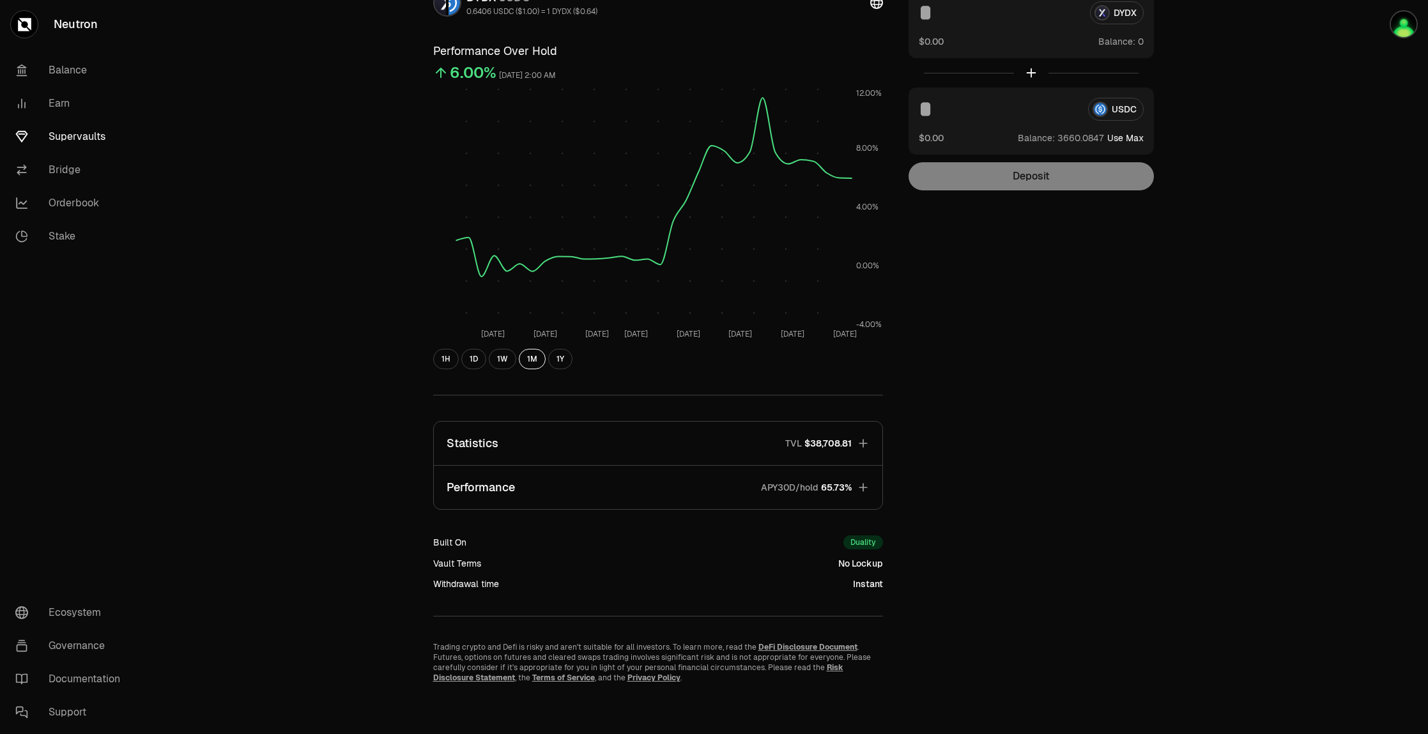
click at [671, 434] on button "Statistics TVL $38,708.81" at bounding box center [658, 443] width 448 height 43
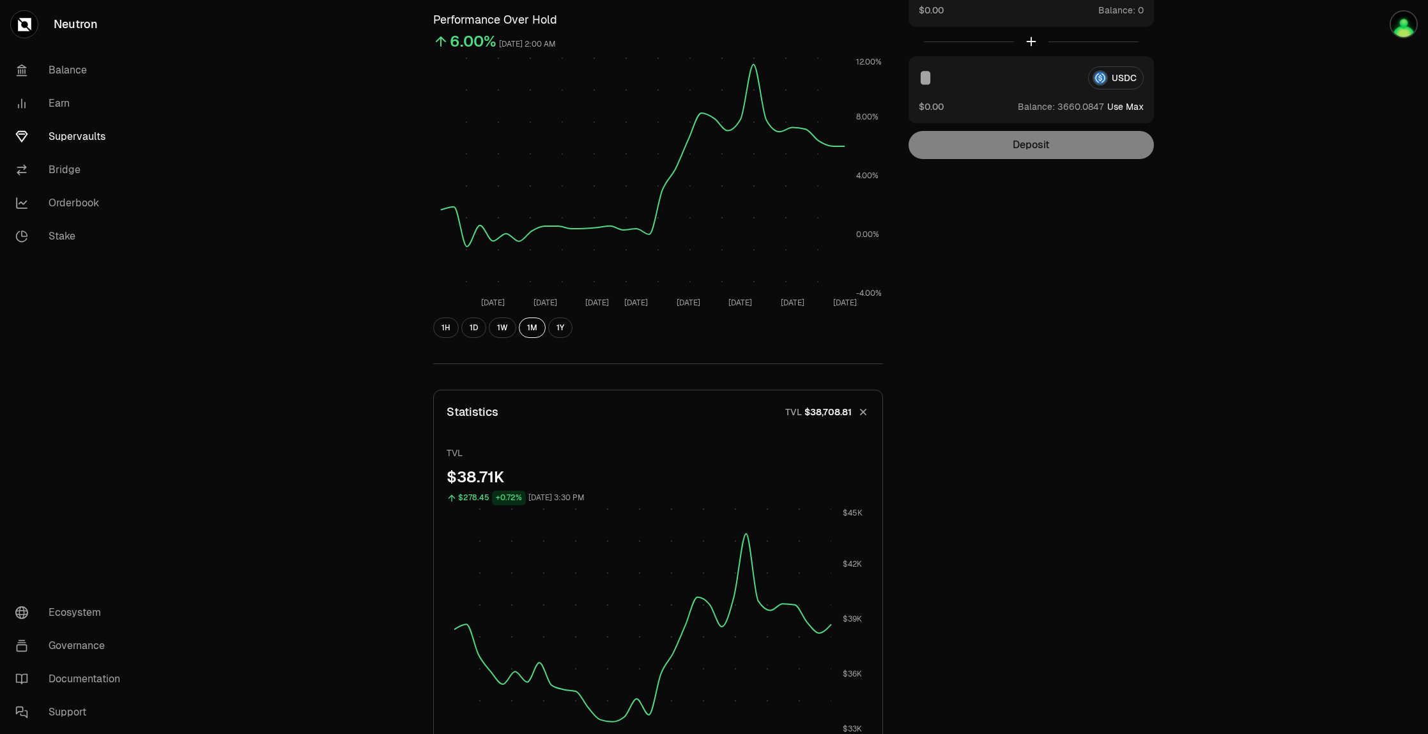
scroll to position [0, 0]
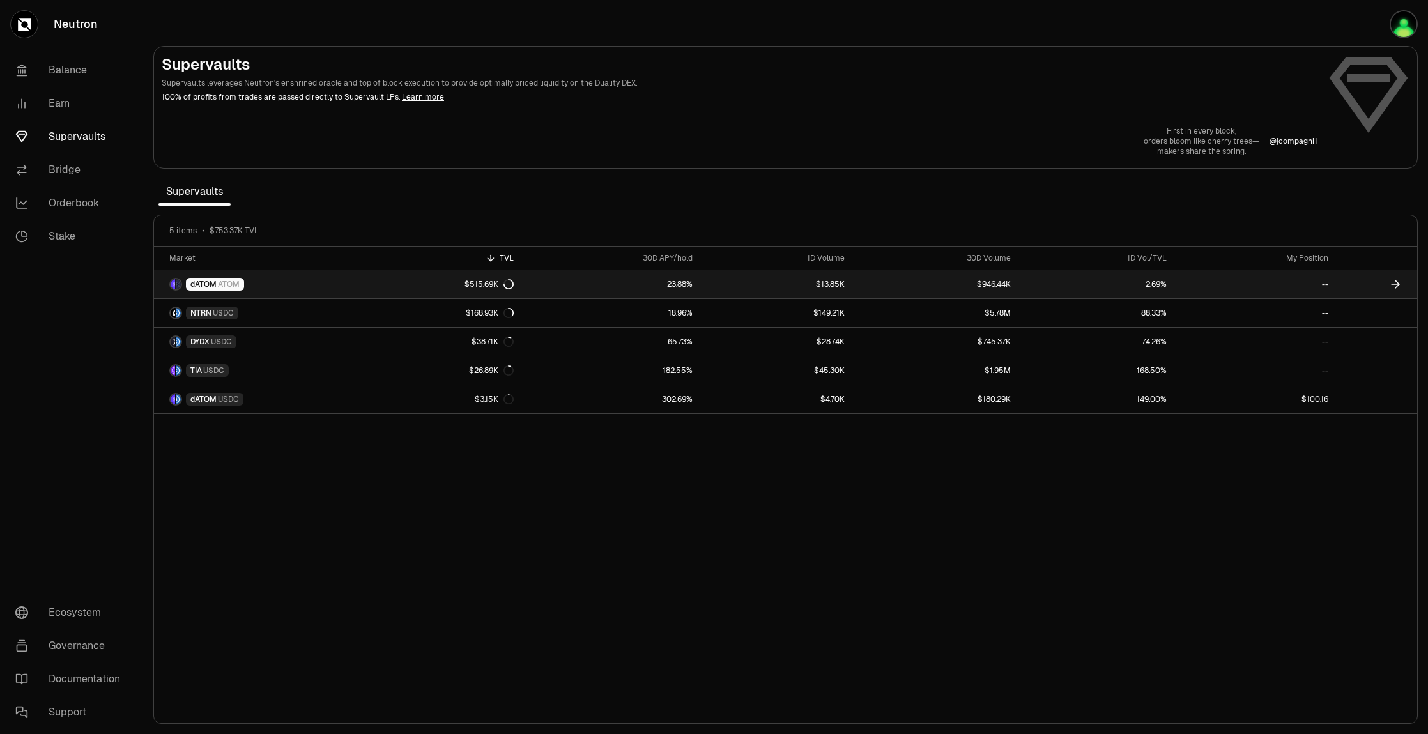
click at [333, 289] on link "dATOM ATOM" at bounding box center [264, 284] width 221 height 28
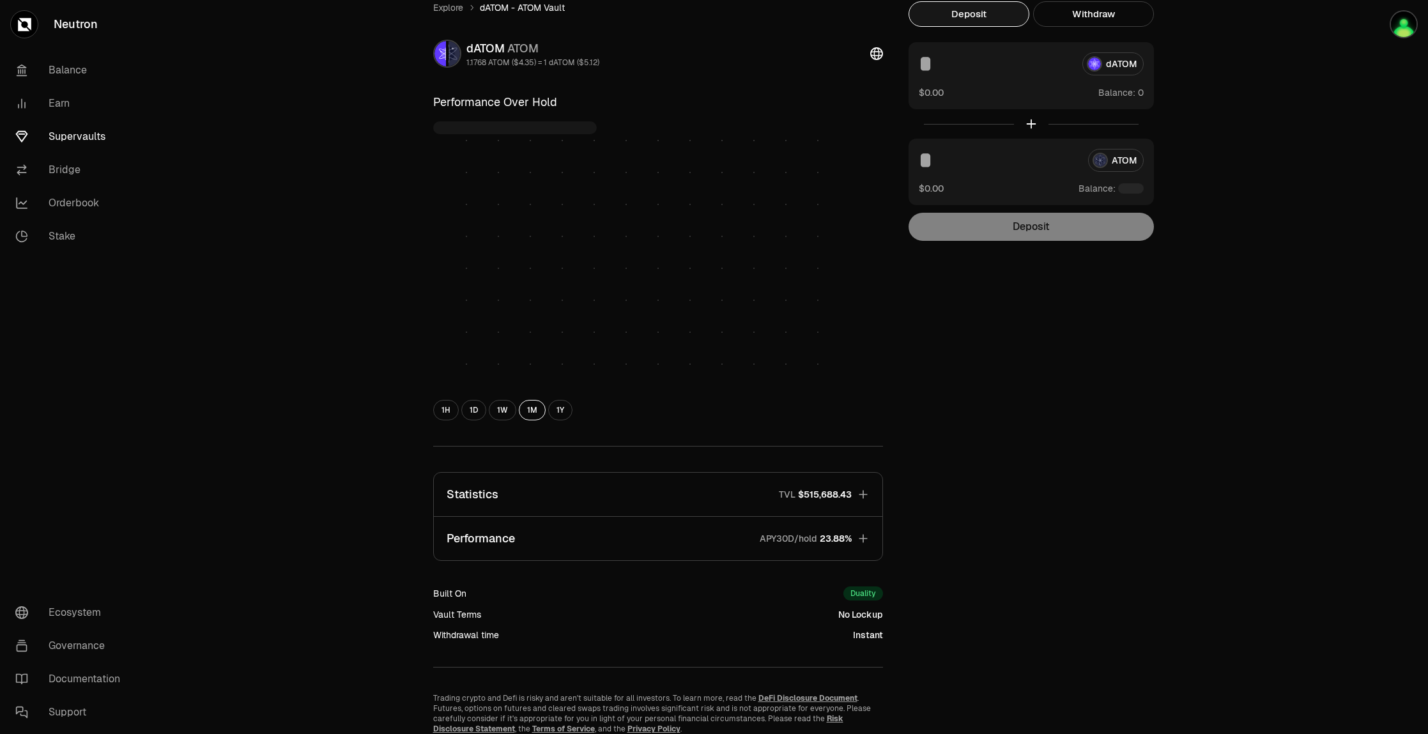
scroll to position [101, 0]
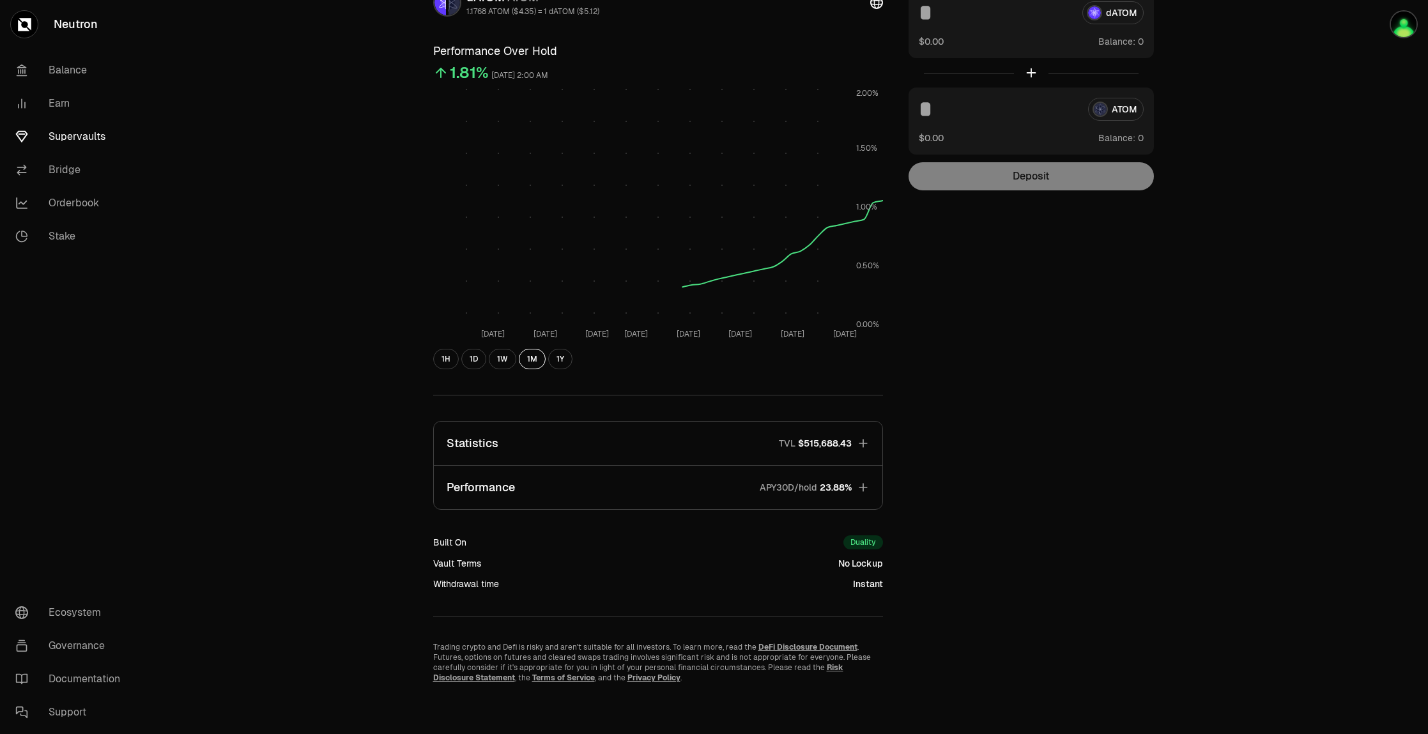
click at [689, 435] on button "Statistics TVL $515,688.43" at bounding box center [658, 443] width 448 height 43
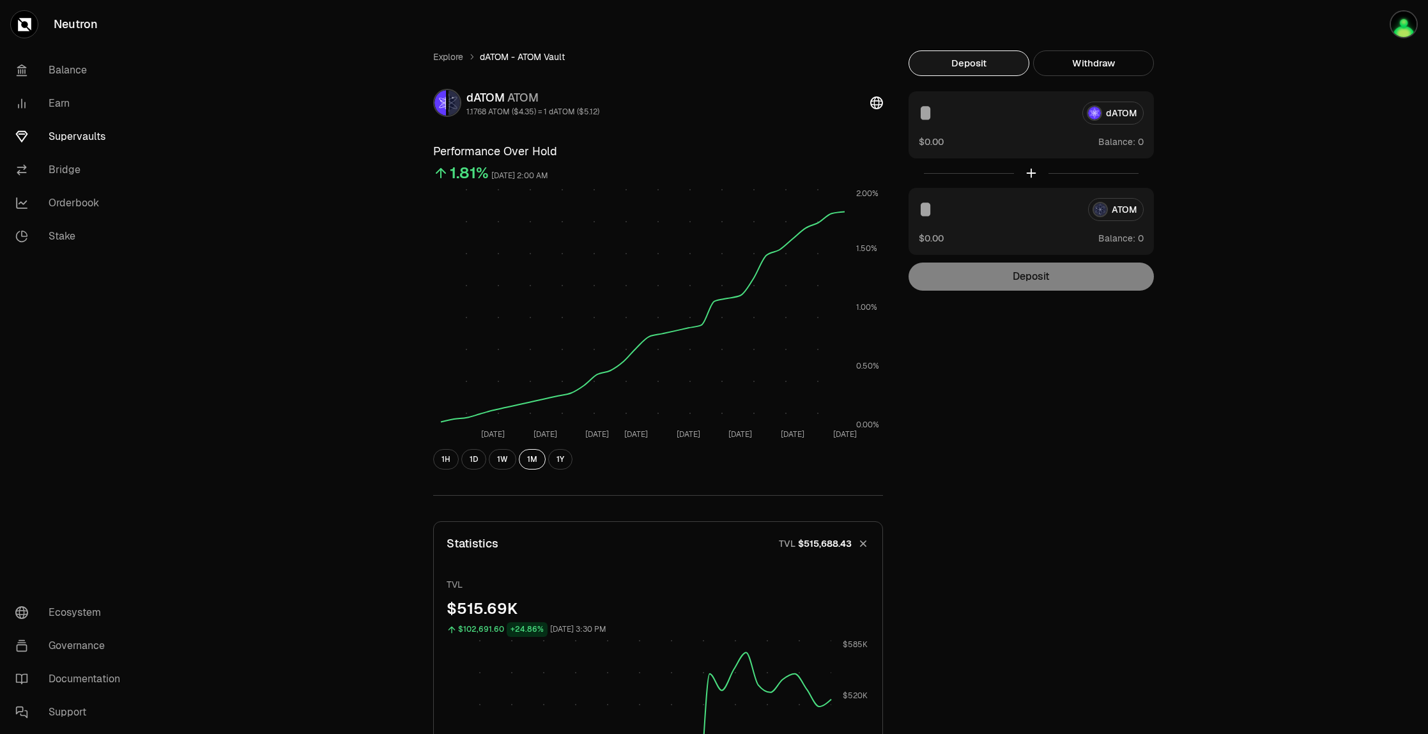
scroll to position [0, 0]
click at [81, 135] on link "Supervaults" at bounding box center [71, 136] width 133 height 33
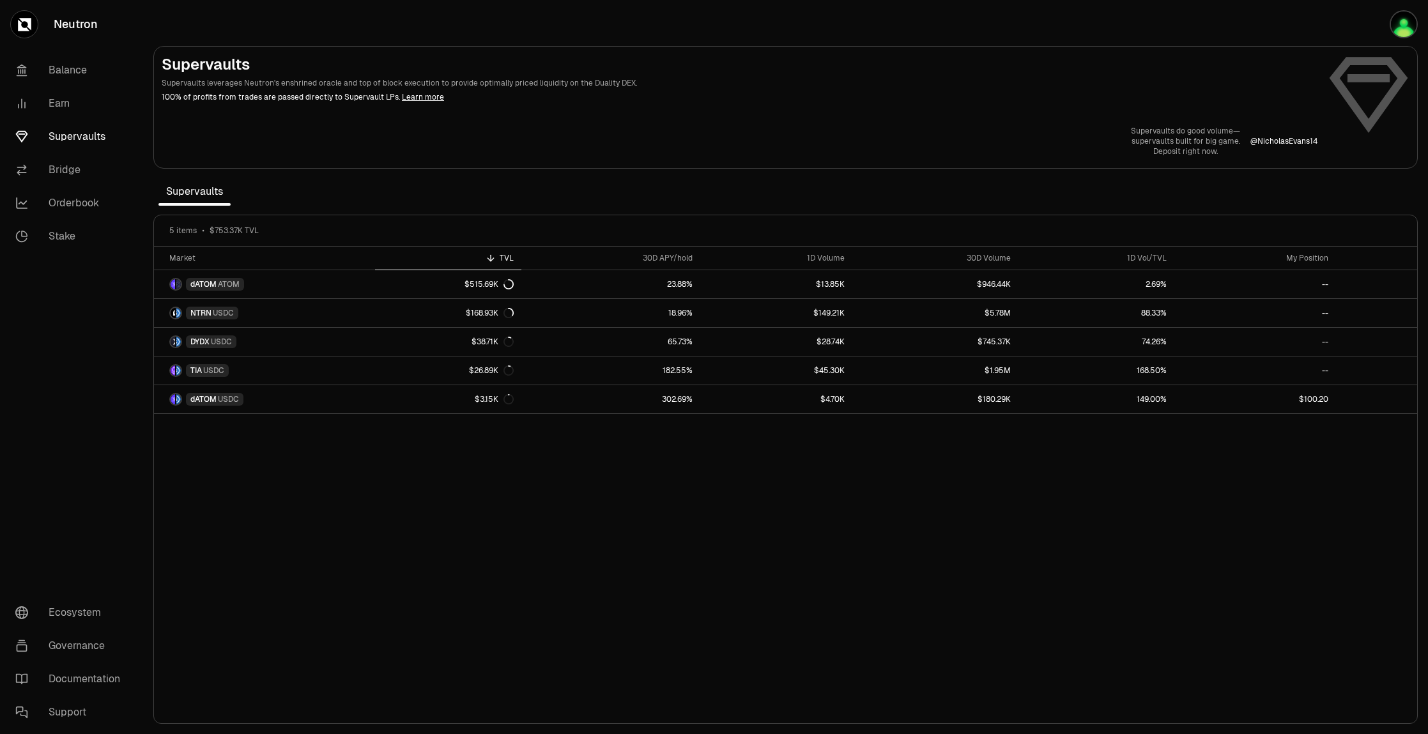
click at [1118, 585] on div "Market TVL 30D APY/hold 1D Volume 30D Volume 1D Vol/TVL My Position dATOM ATOM …" at bounding box center [785, 485] width 1263 height 477
click at [407, 98] on link "Learn more" at bounding box center [423, 97] width 42 height 10
click at [1084, 516] on div "Market TVL 30D APY/hold 1D Volume 30D Volume 1D Vol/TVL My Position dATOM ATOM …" at bounding box center [785, 485] width 1263 height 477
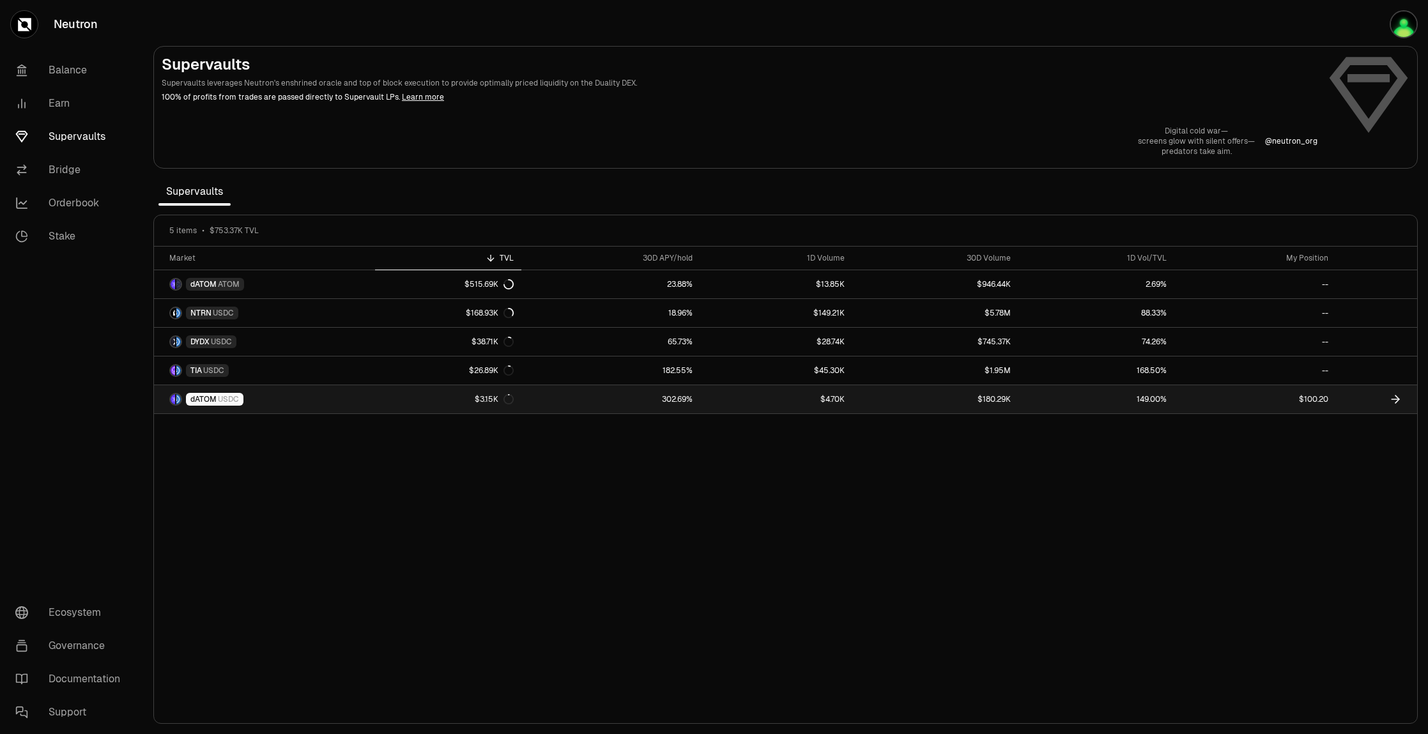
click at [263, 404] on link "dATOM USDC" at bounding box center [264, 399] width 221 height 28
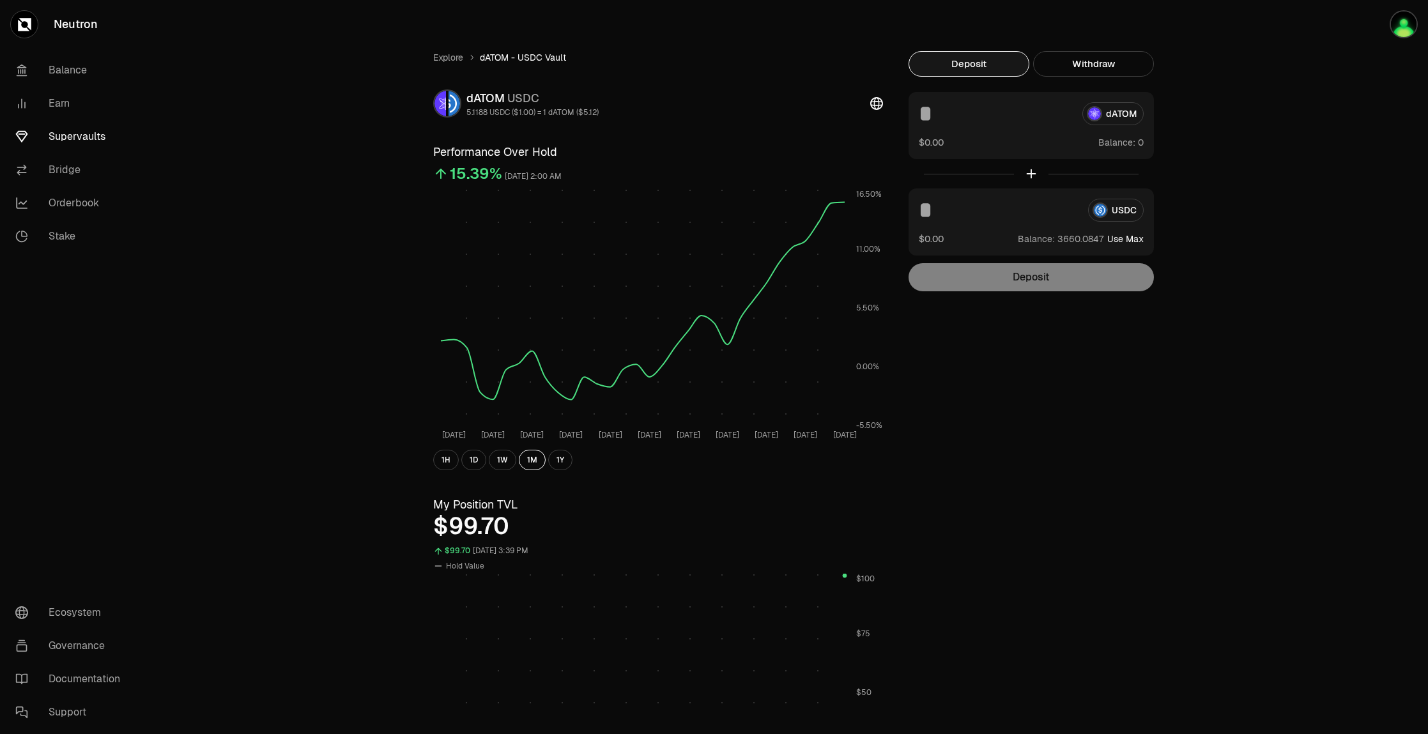
scroll to position [319, 0]
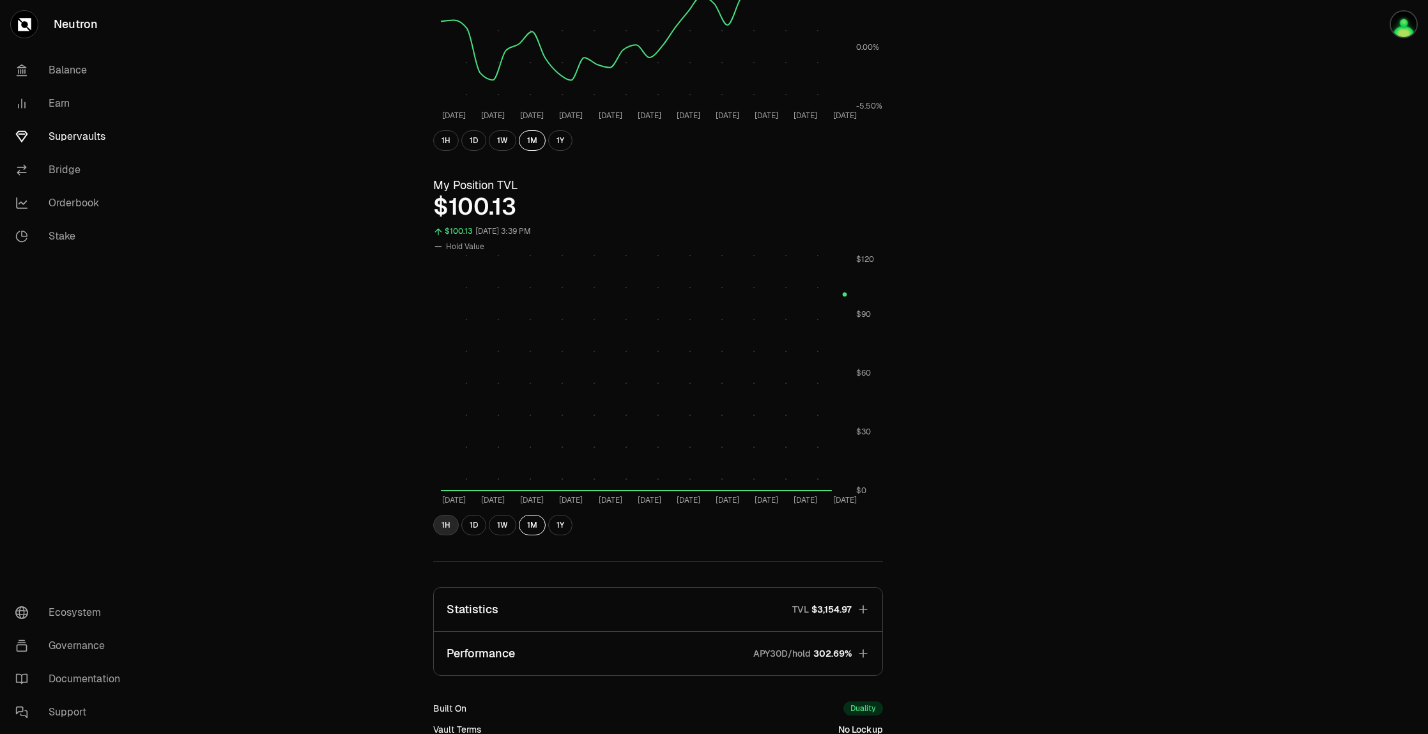
click at [445, 531] on button "1H" at bounding box center [446, 525] width 26 height 20
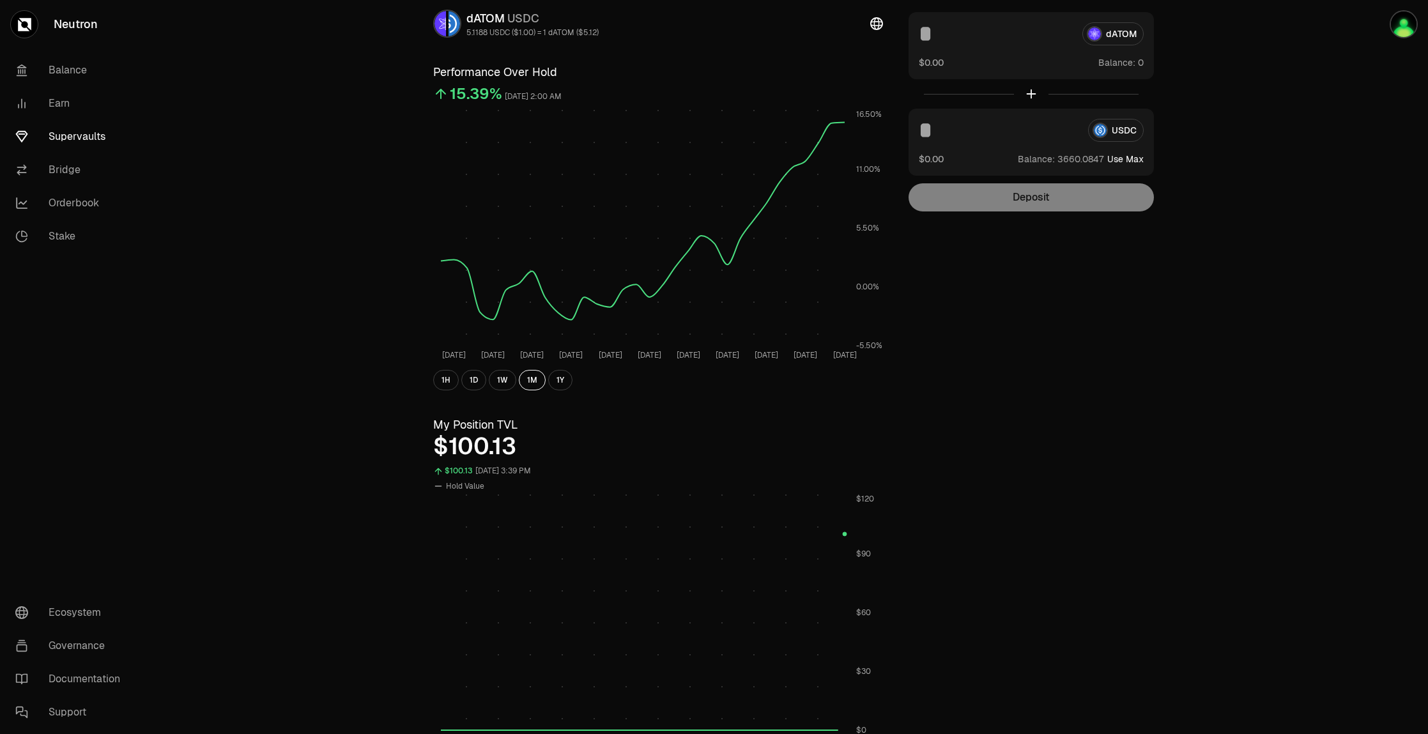
scroll to position [0, 0]
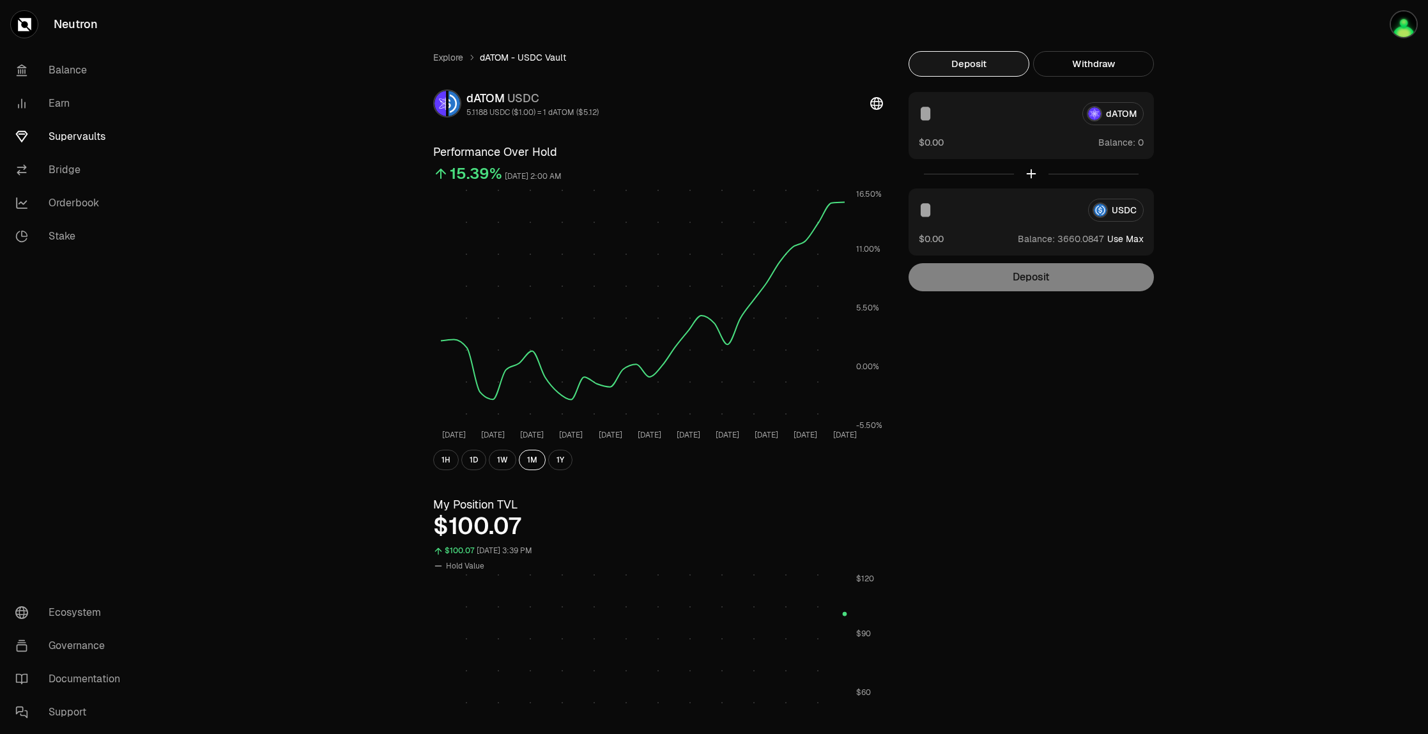
click at [1160, 545] on div "Explore dATOM - USDC Vault dATOM USDC 5.1188 USDC ($1.00) = 1 dATOM ($5.12) Per…" at bounding box center [785, 610] width 767 height 1220
drag, startPoint x: 482, startPoint y: 454, endPoint x: 486, endPoint y: 460, distance: 7.3
click at [482, 455] on button "1D" at bounding box center [473, 460] width 25 height 20
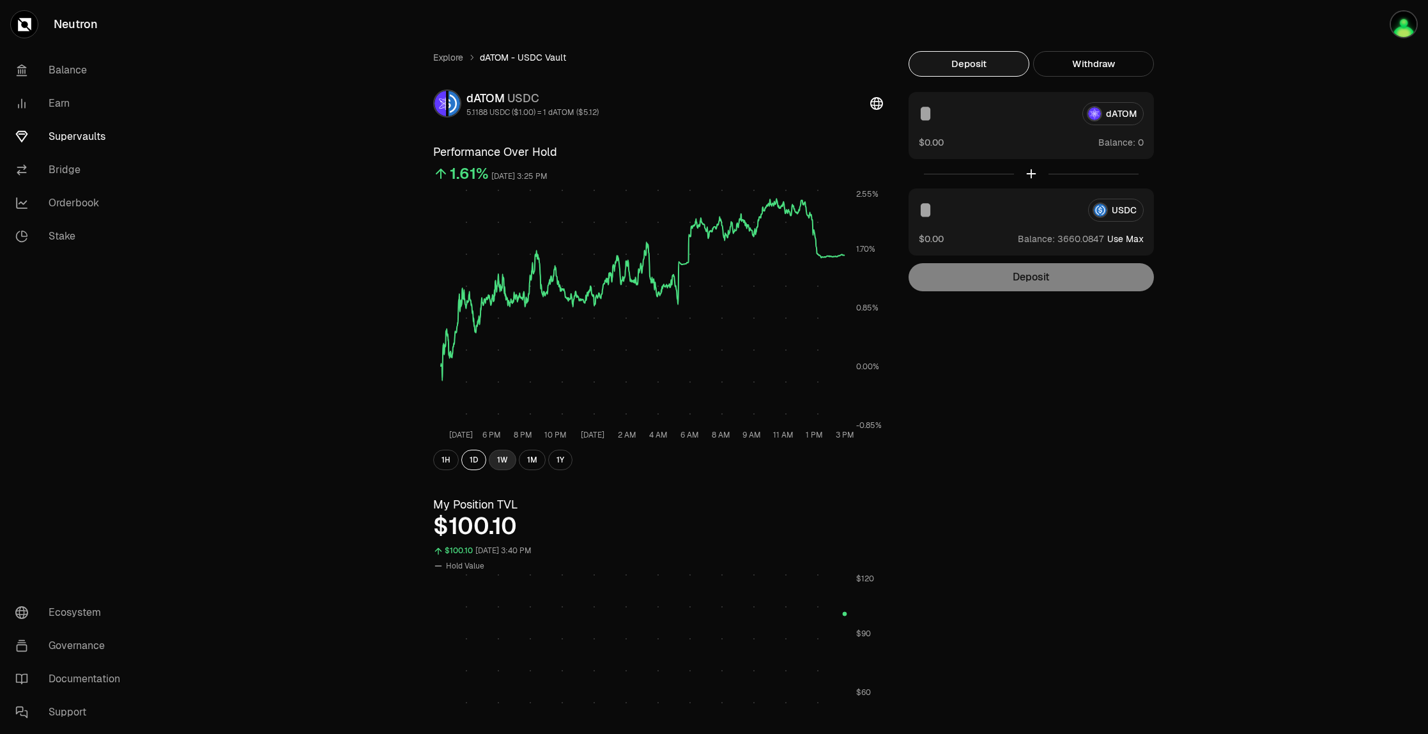
click at [512, 462] on button "1W" at bounding box center [502, 460] width 27 height 20
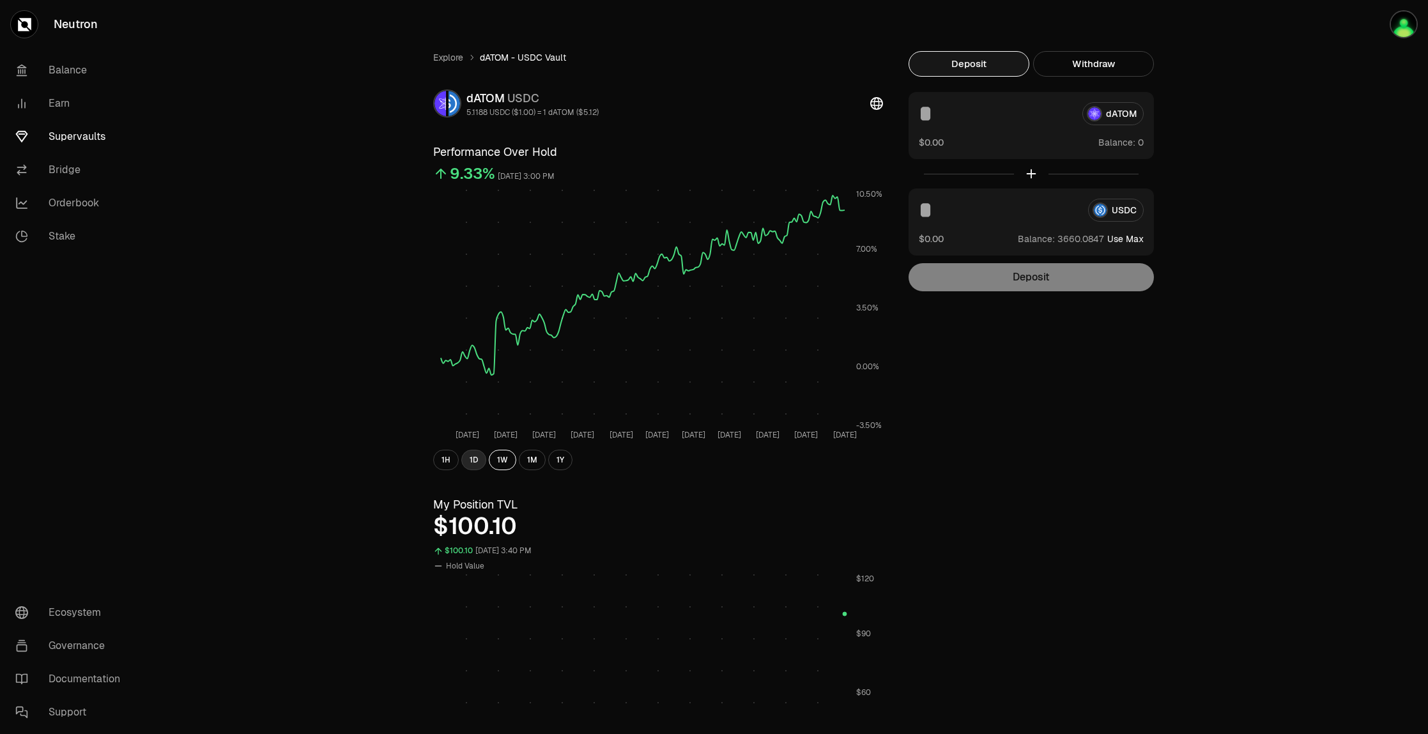
click at [469, 466] on button "1D" at bounding box center [473, 460] width 25 height 20
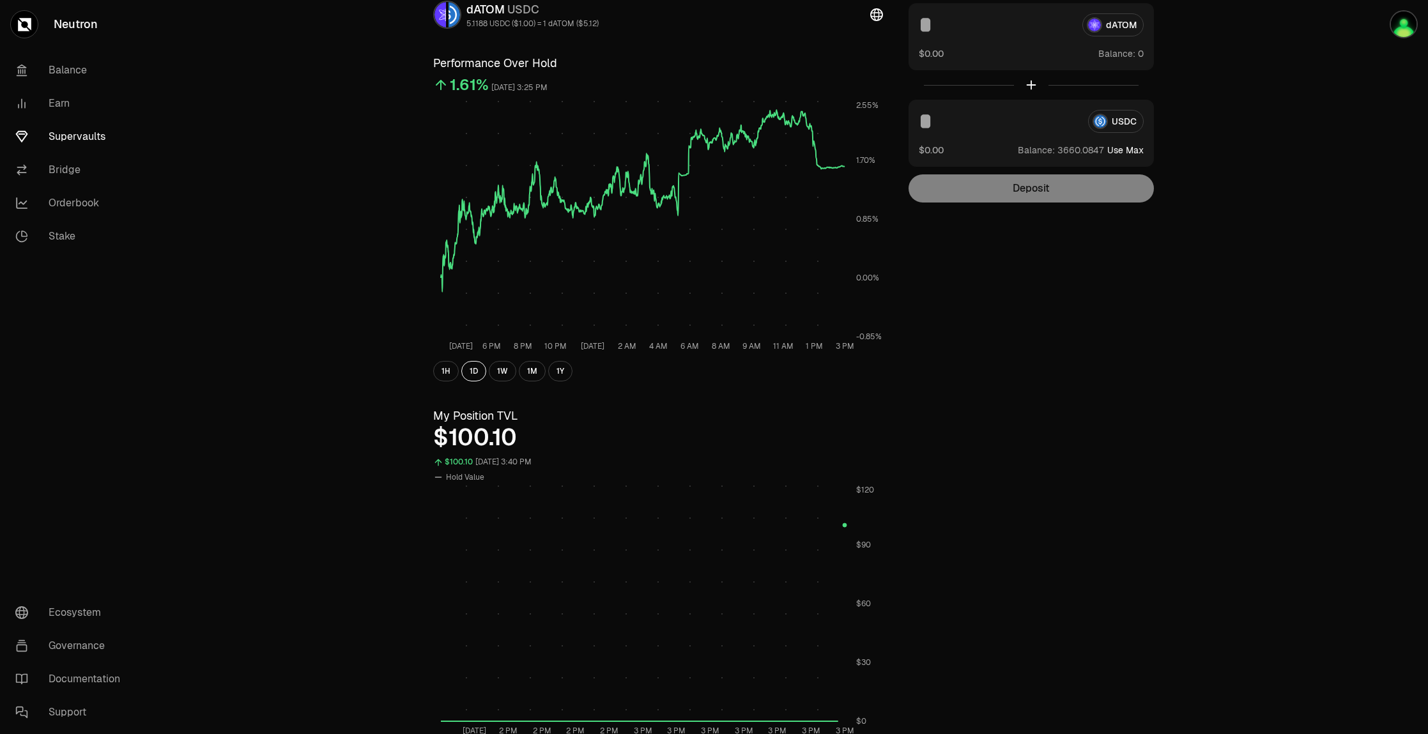
scroll to position [192, 0]
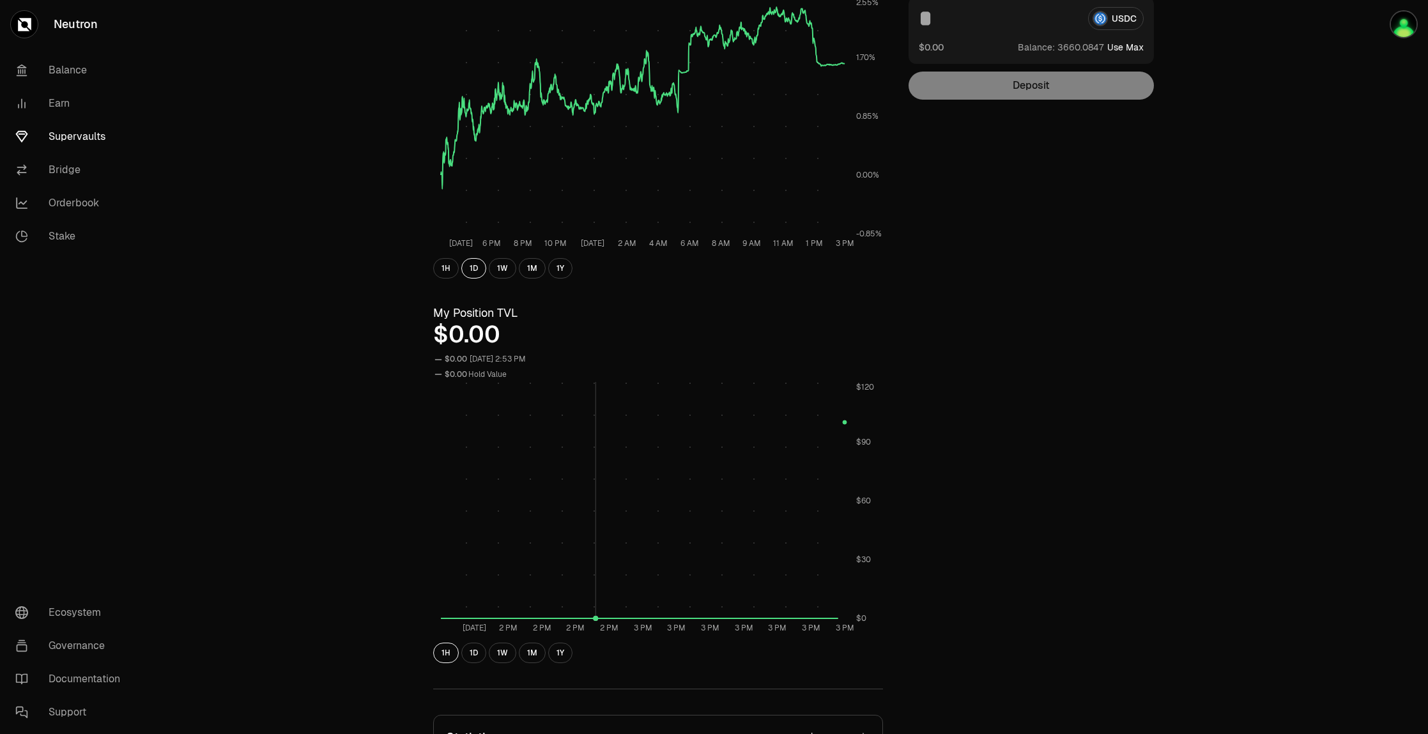
click at [538, 465] on rect at bounding box center [643, 501] width 404 height 238
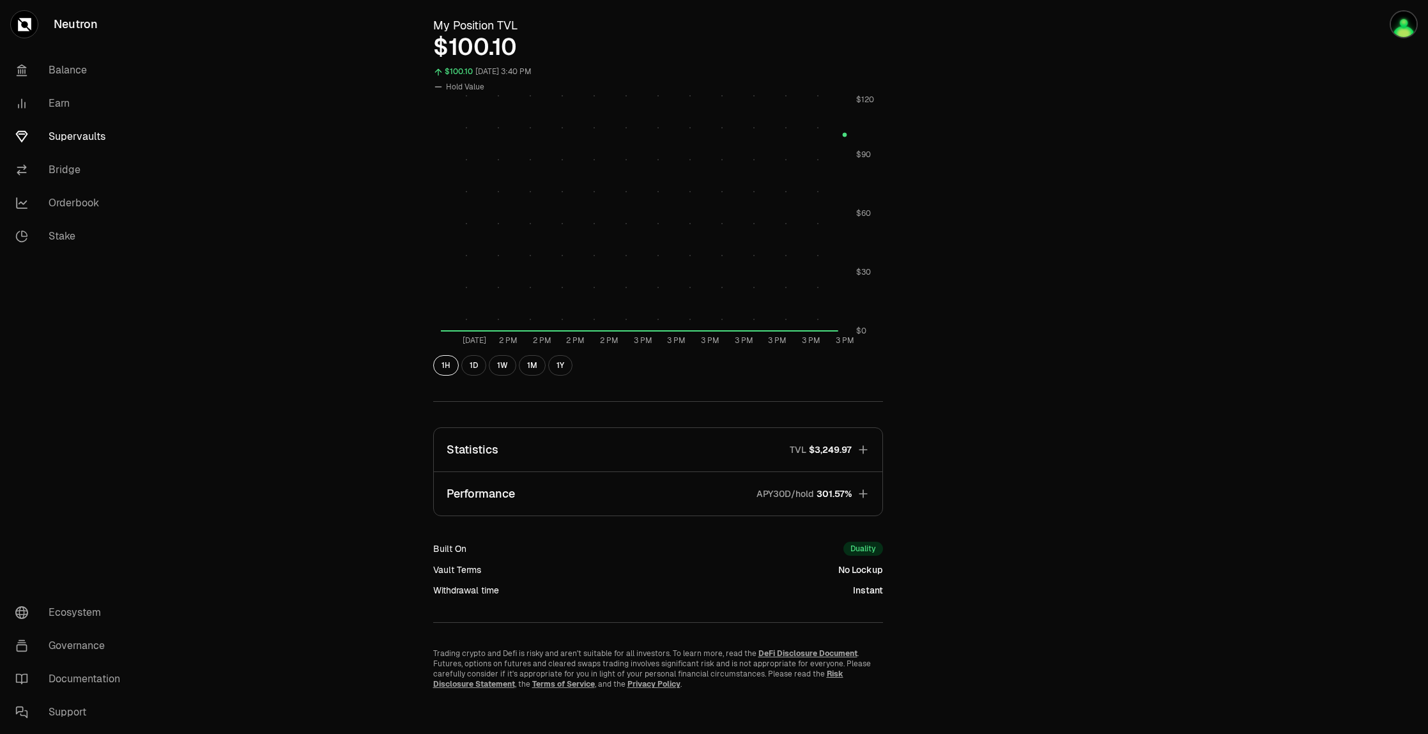
scroll to position [486, 0]
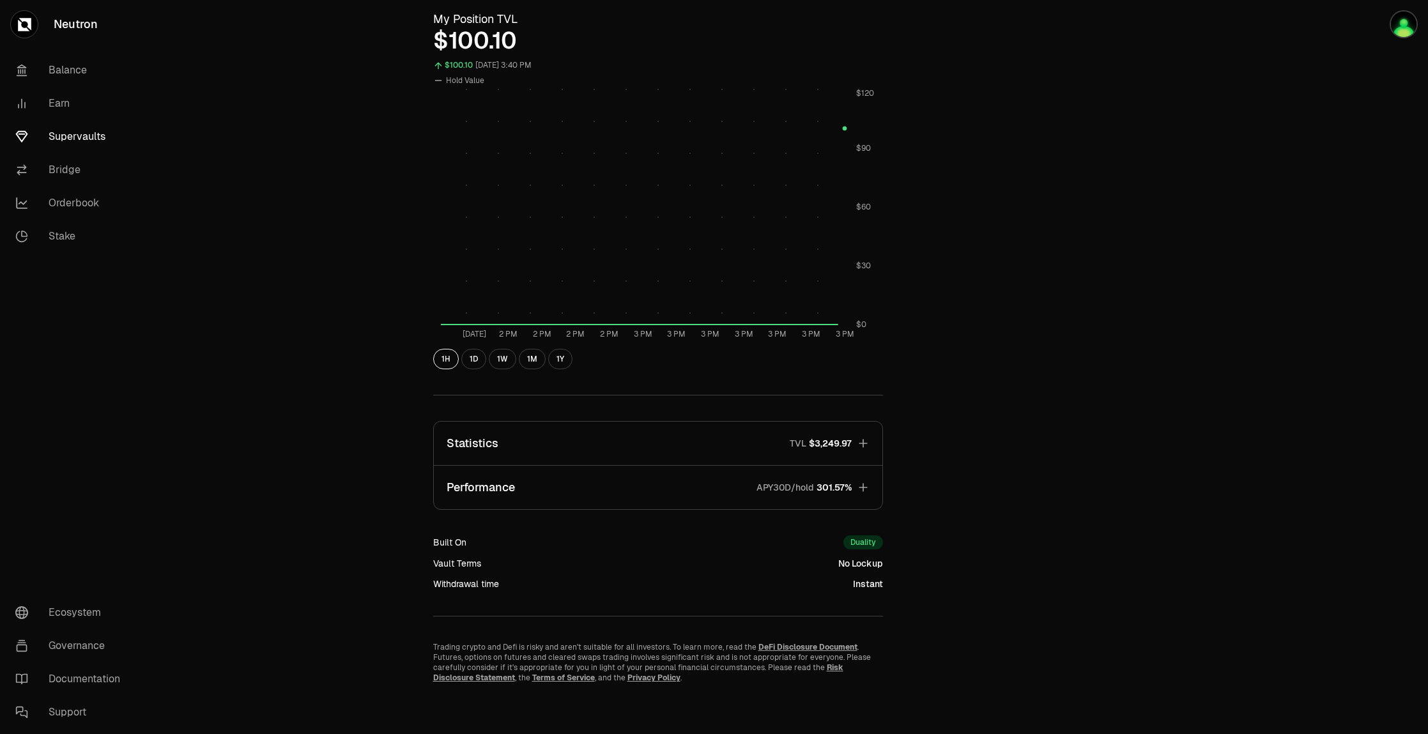
click at [638, 500] on button "Performance APY30D/hold 301.57%" at bounding box center [658, 487] width 448 height 43
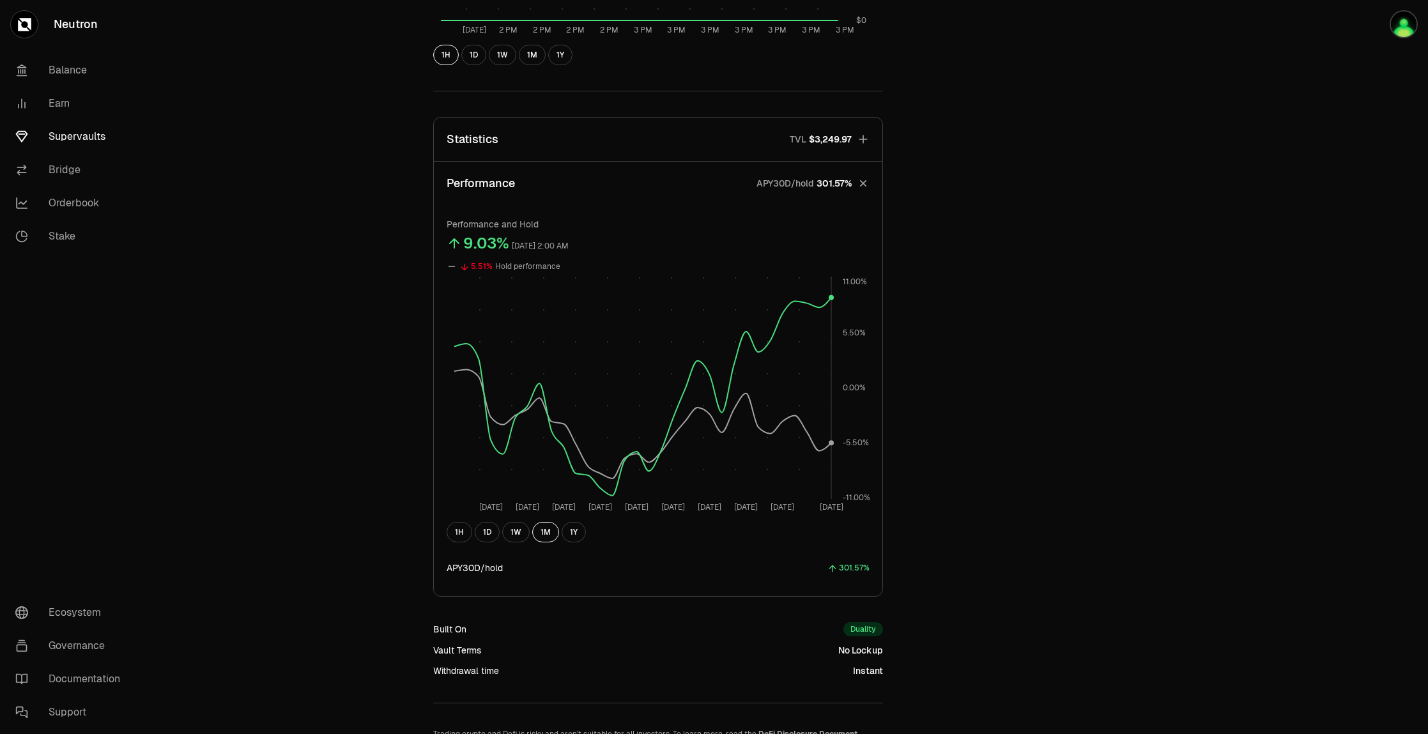
scroll to position [813, 0]
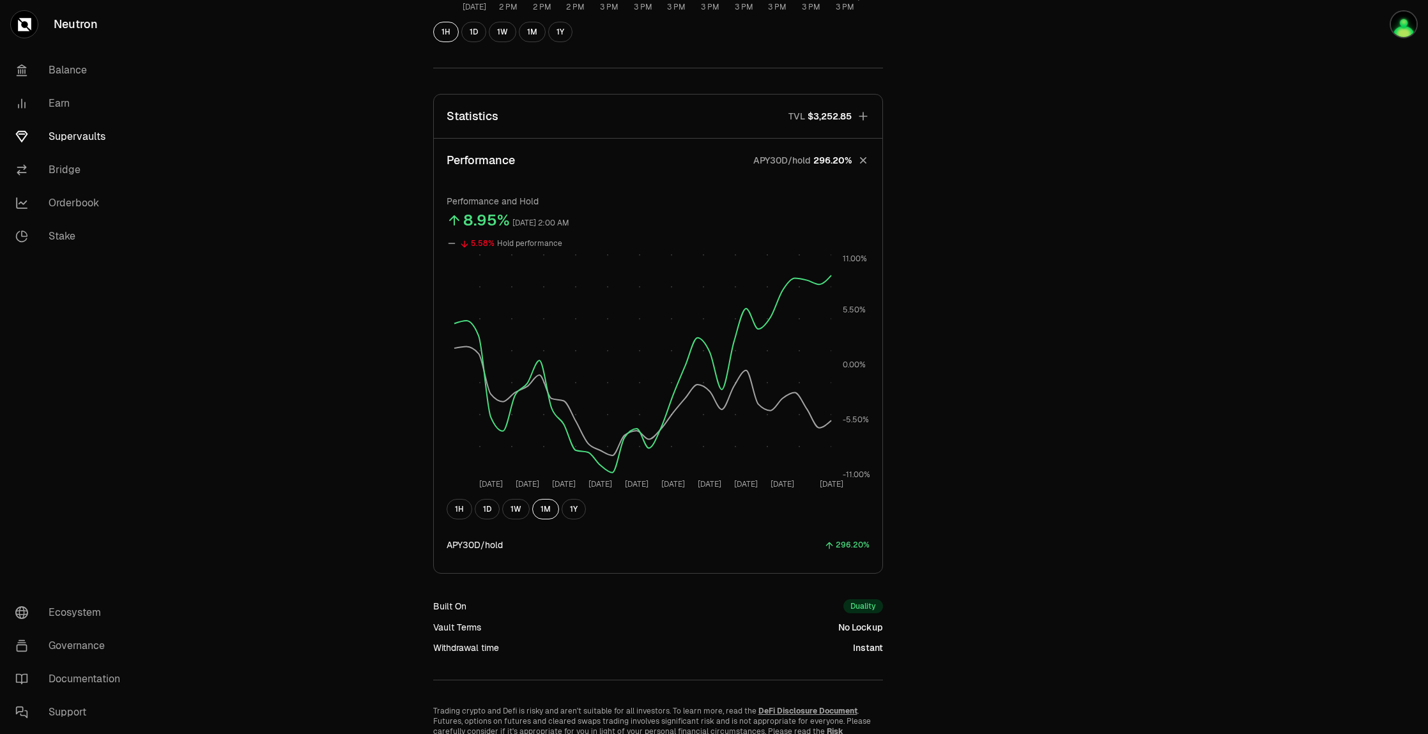
drag, startPoint x: 1097, startPoint y: 319, endPoint x: 1064, endPoint y: 333, distance: 36.4
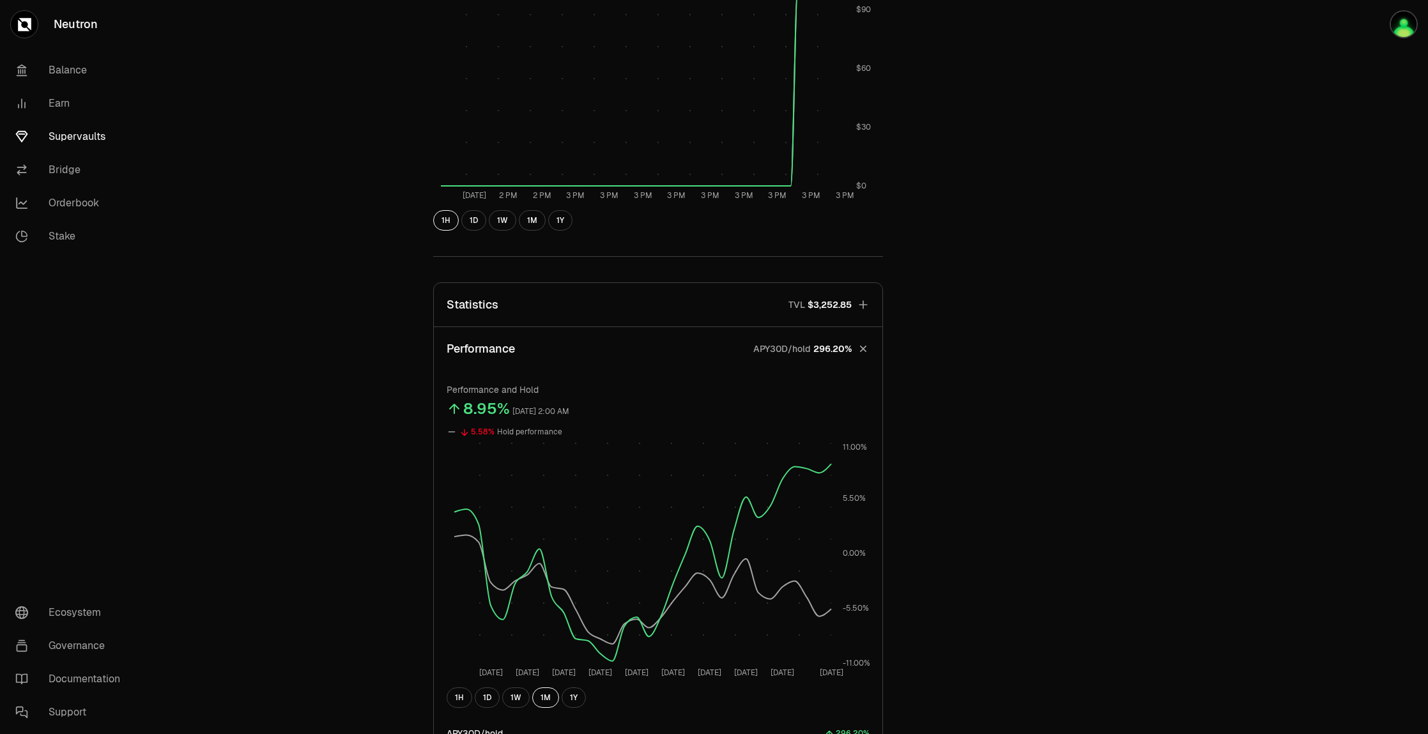
scroll to position [557, 0]
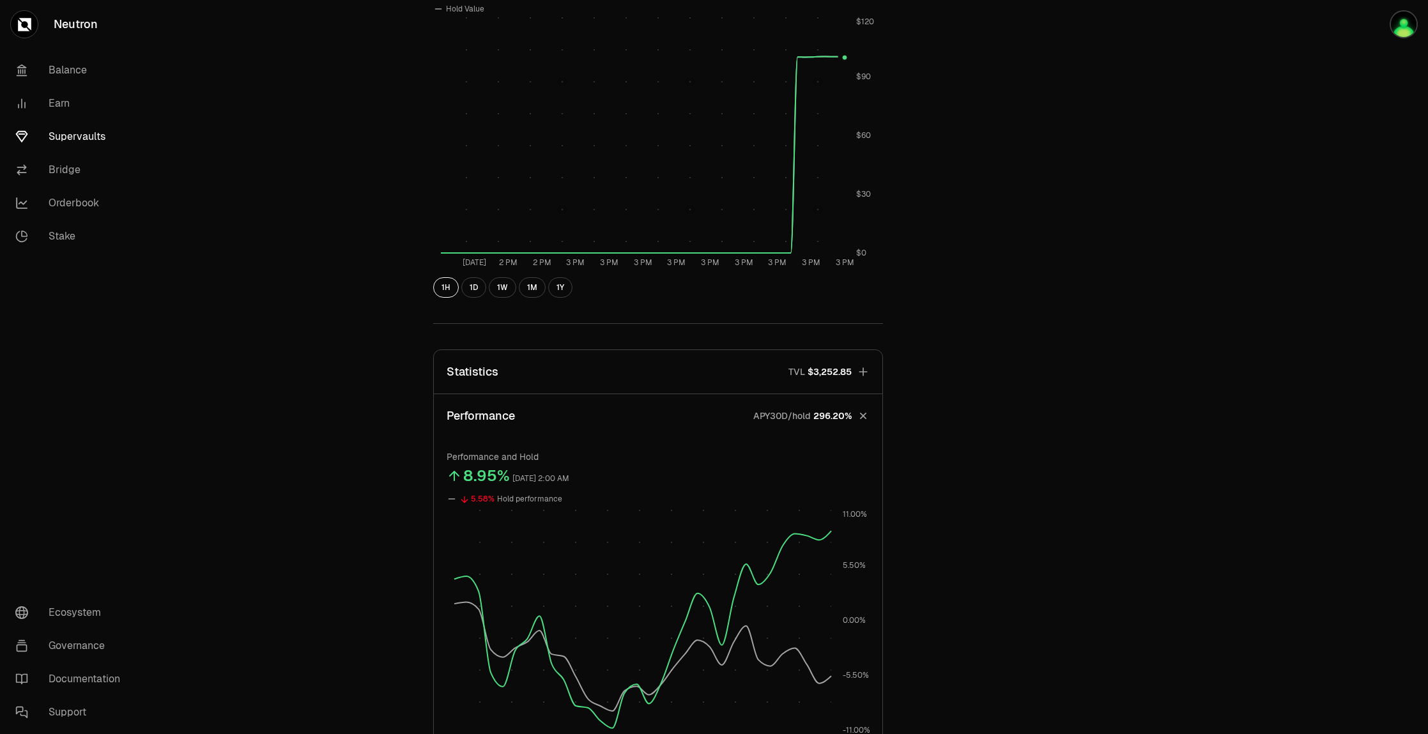
click at [532, 376] on button "Statistics TVL $3,252.85" at bounding box center [658, 371] width 448 height 43
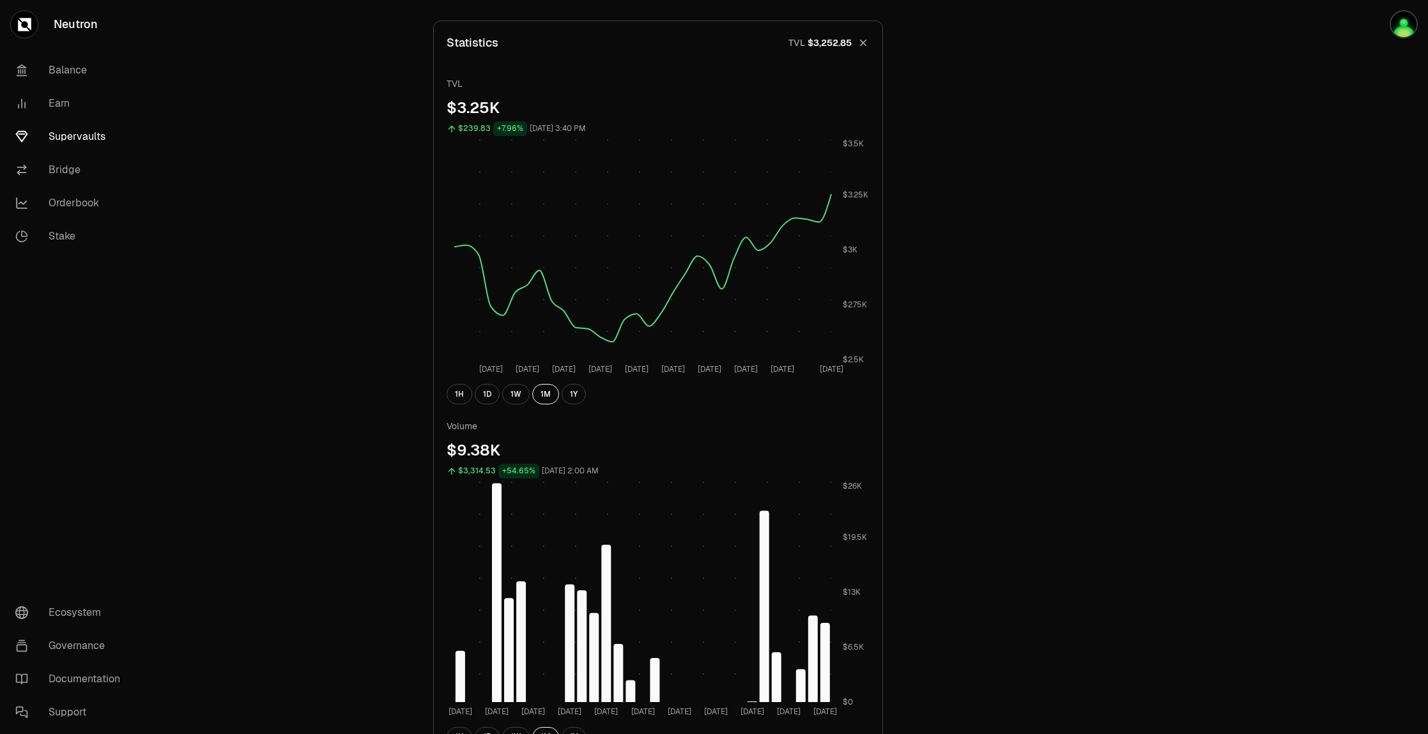
scroll to position [772, 0]
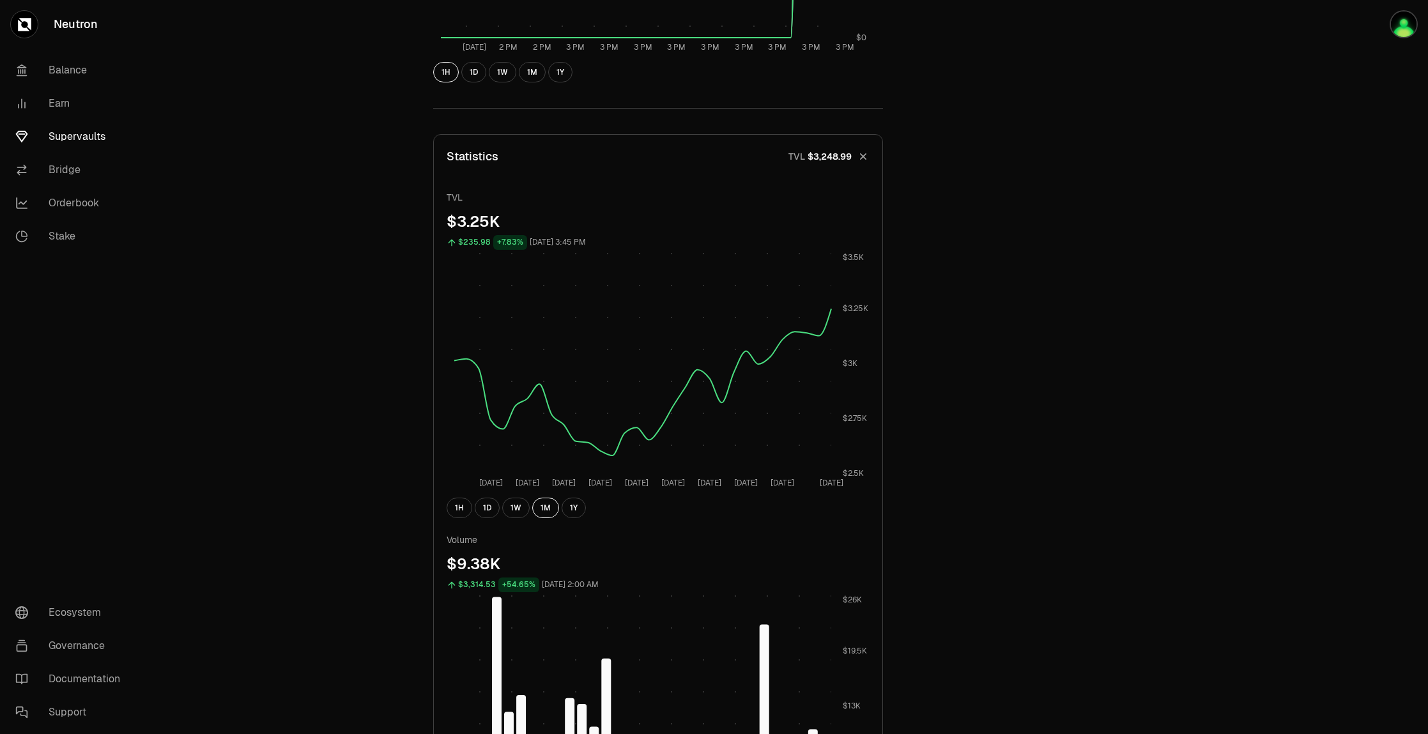
click at [1152, 375] on div "Explore dATOM - USDC Vault dATOM USDC 5.1188 USDC ($1.00) = 1 dATOM ($5.12) Per…" at bounding box center [786, 268] width 736 height 1979
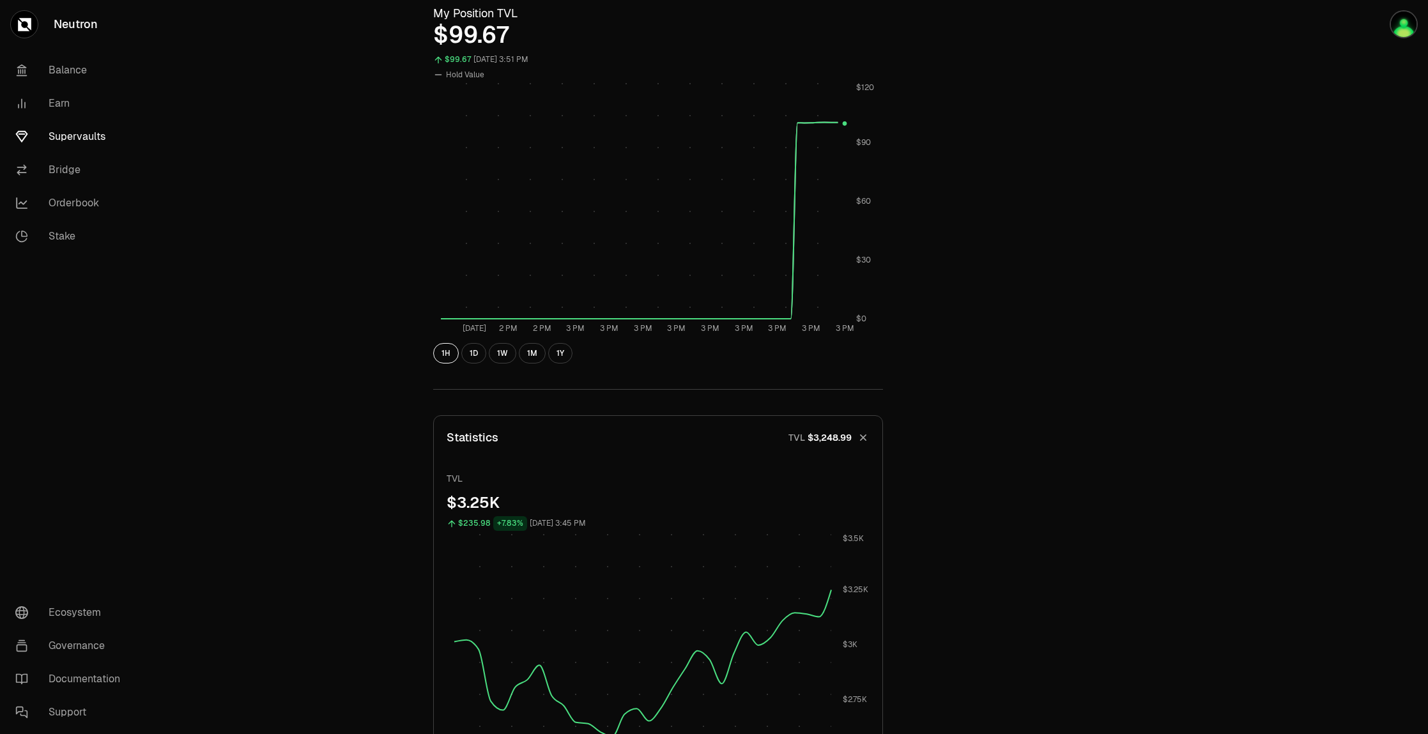
scroll to position [389, 0]
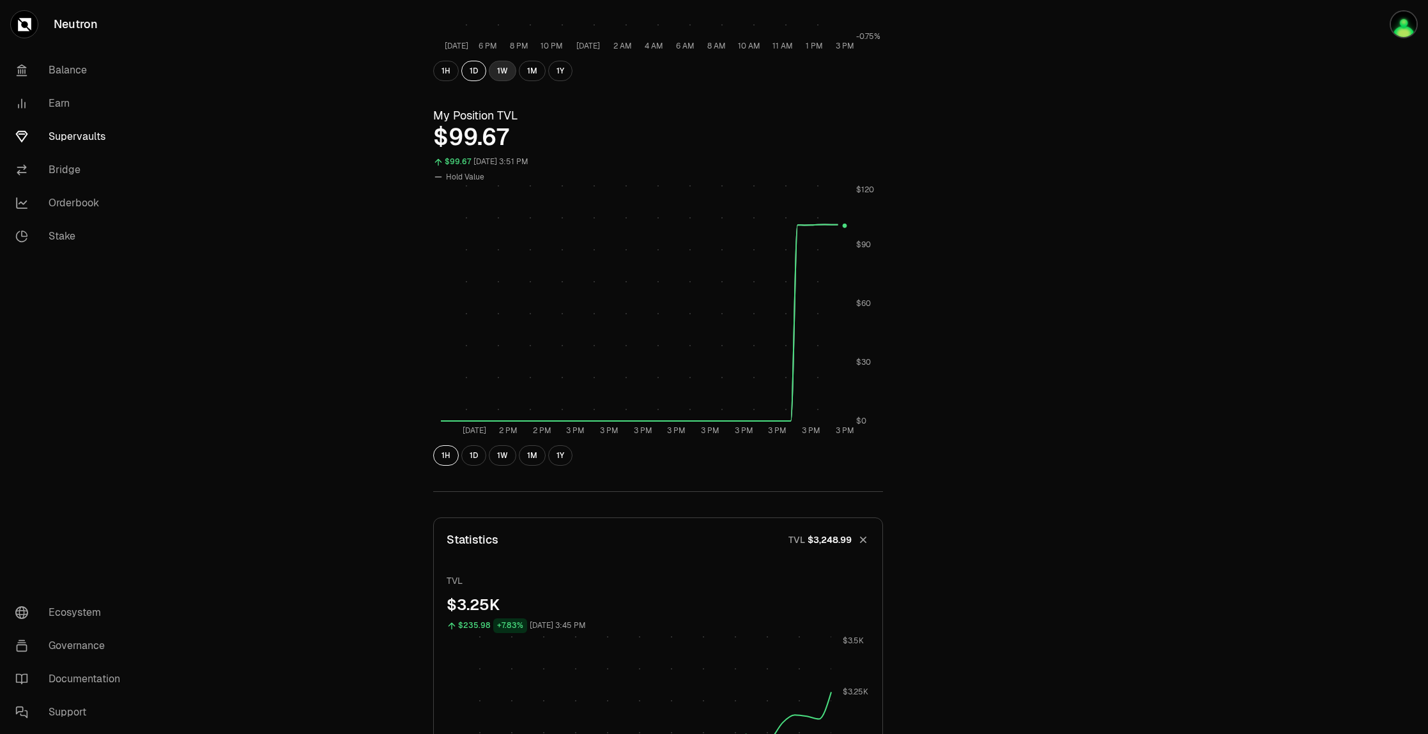
click at [501, 73] on button "1W" at bounding box center [502, 71] width 27 height 20
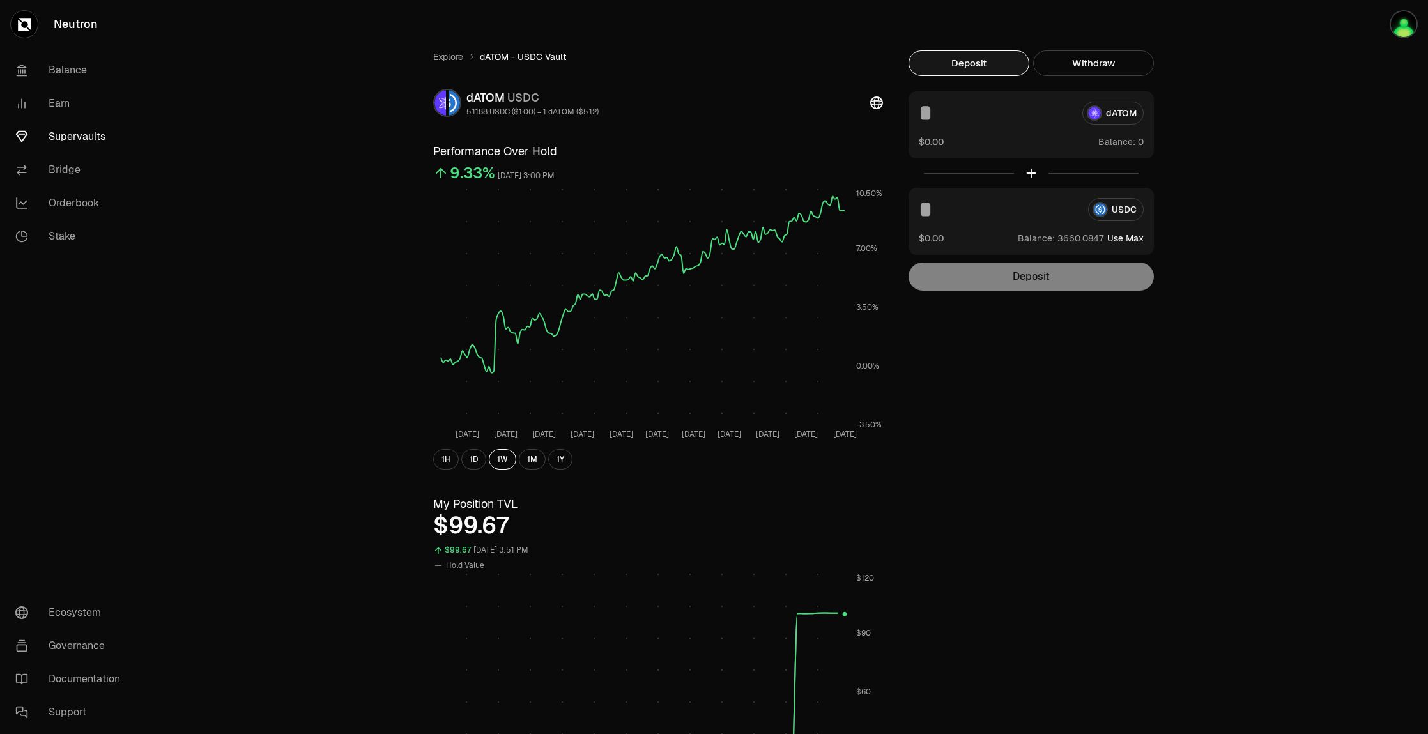
scroll to position [0, 0]
click at [723, 264] on rect at bounding box center [643, 308] width 404 height 238
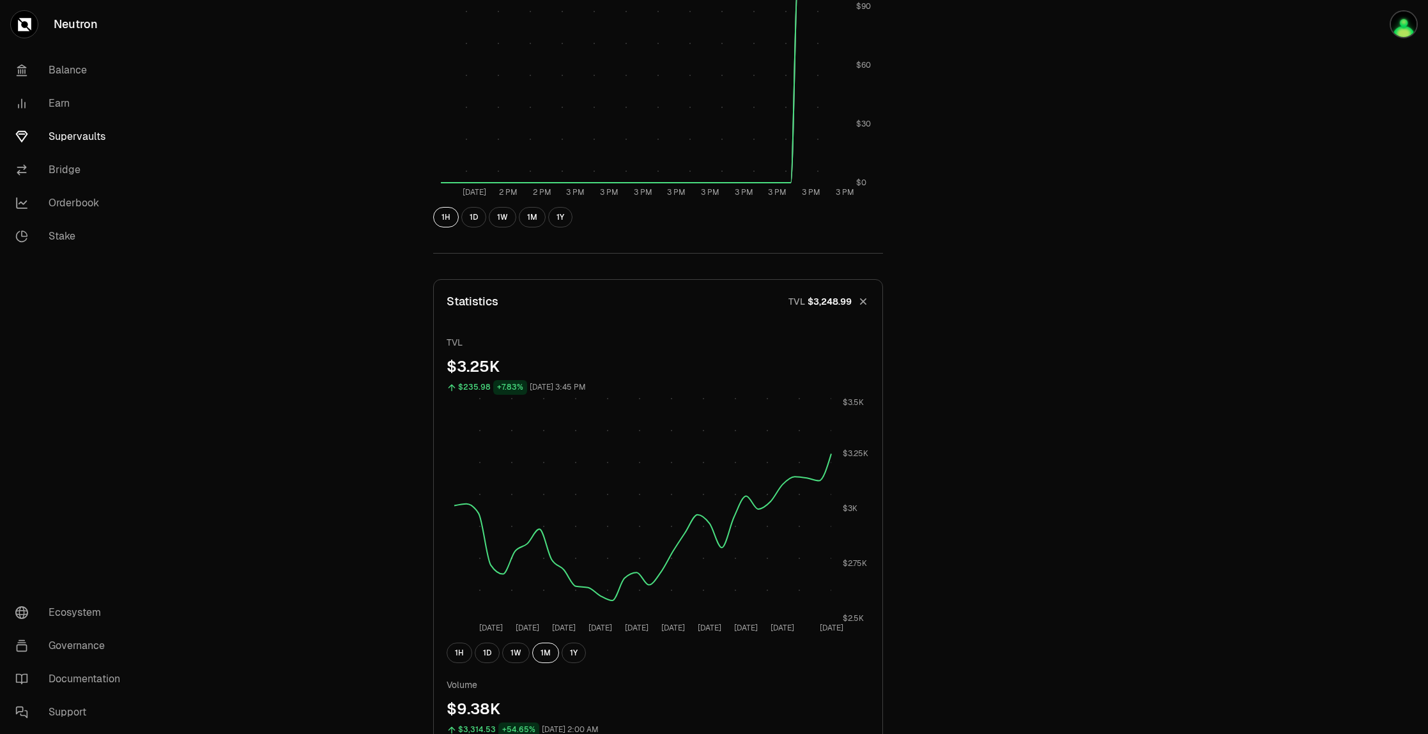
scroll to position [767, 0]
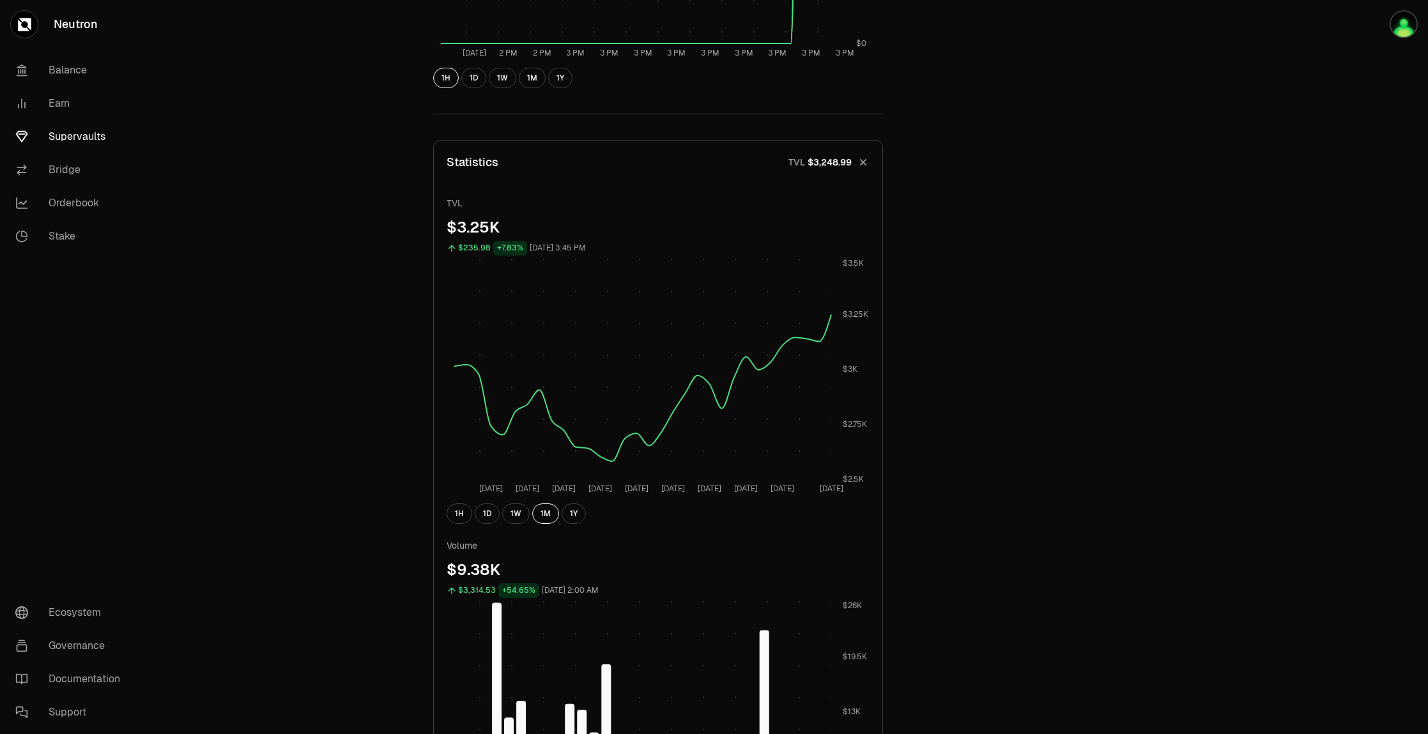
click at [846, 158] on span "$3,248.99" at bounding box center [829, 162] width 44 height 13
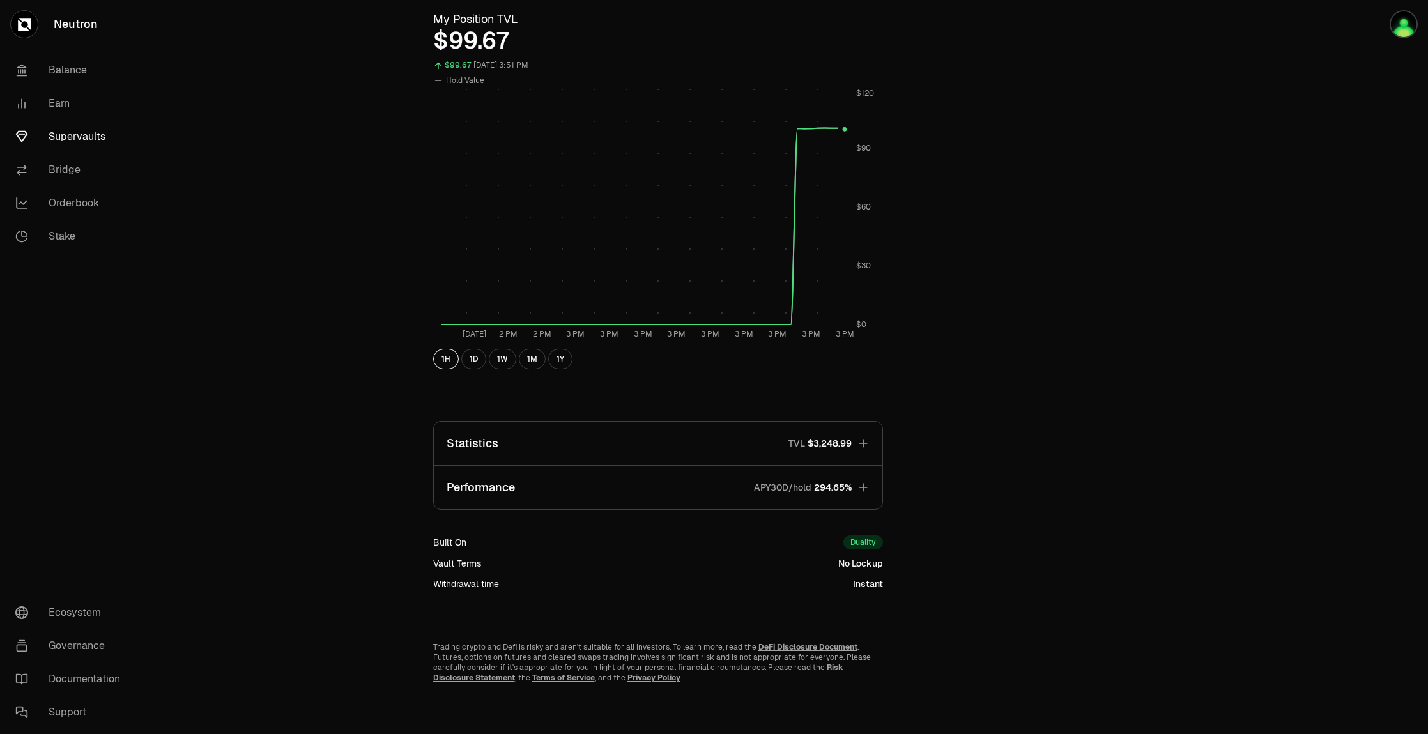
click at [665, 490] on button "Performance APY30D/hold 294.65%" at bounding box center [658, 487] width 448 height 43
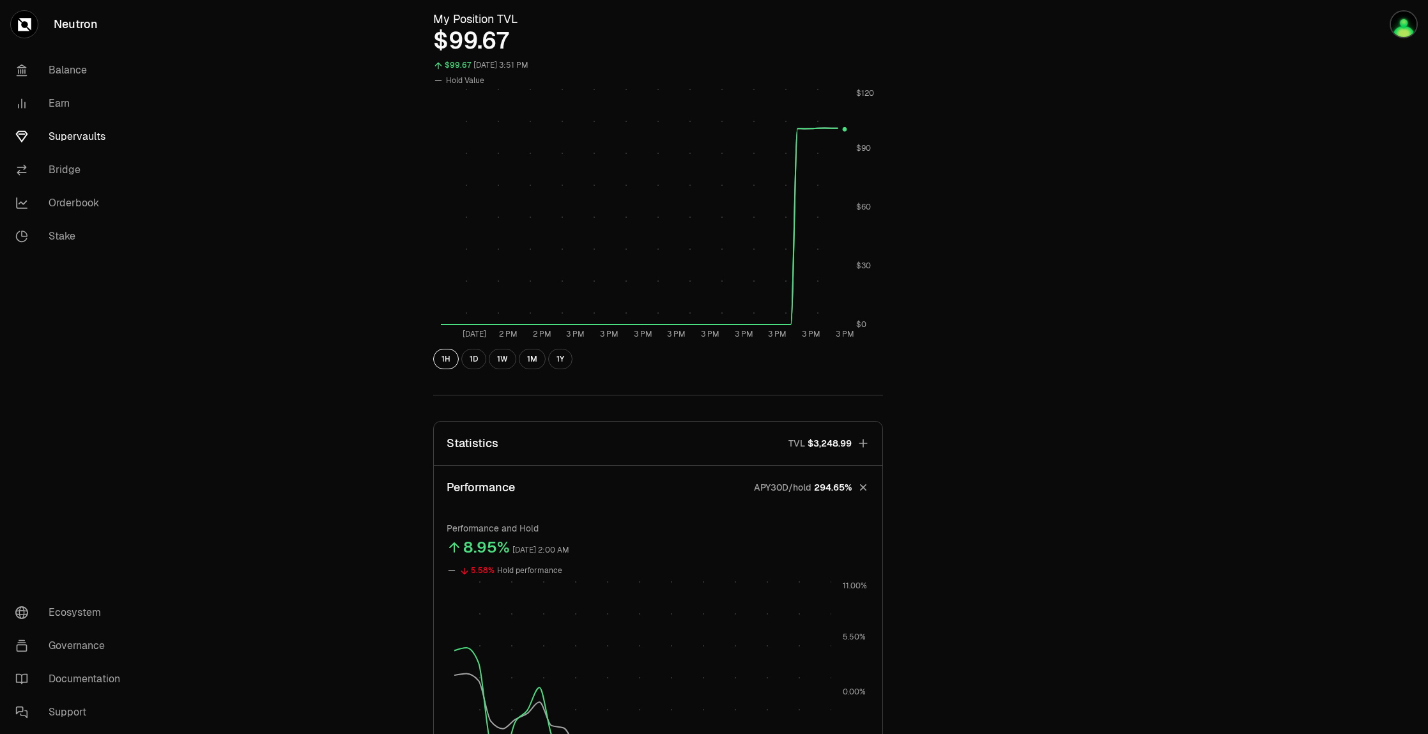
scroll to position [805, 0]
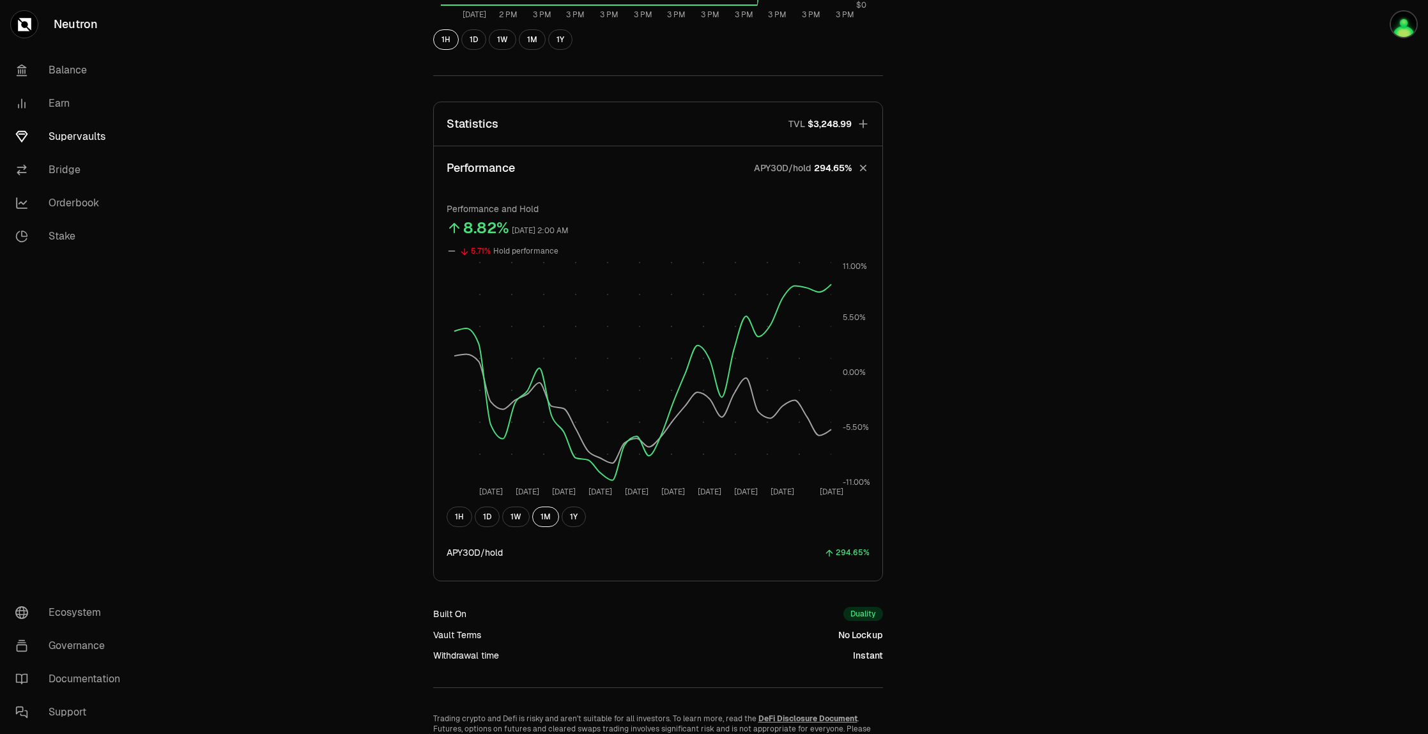
click at [1128, 211] on div "Explore dATOM - USDC Vault dATOM USDC 5.1188 USDC ($1.00) = 1 dATOM ($5.12) Per…" at bounding box center [786, 0] width 736 height 1508
